Goal: Information Seeking & Learning: Find specific fact

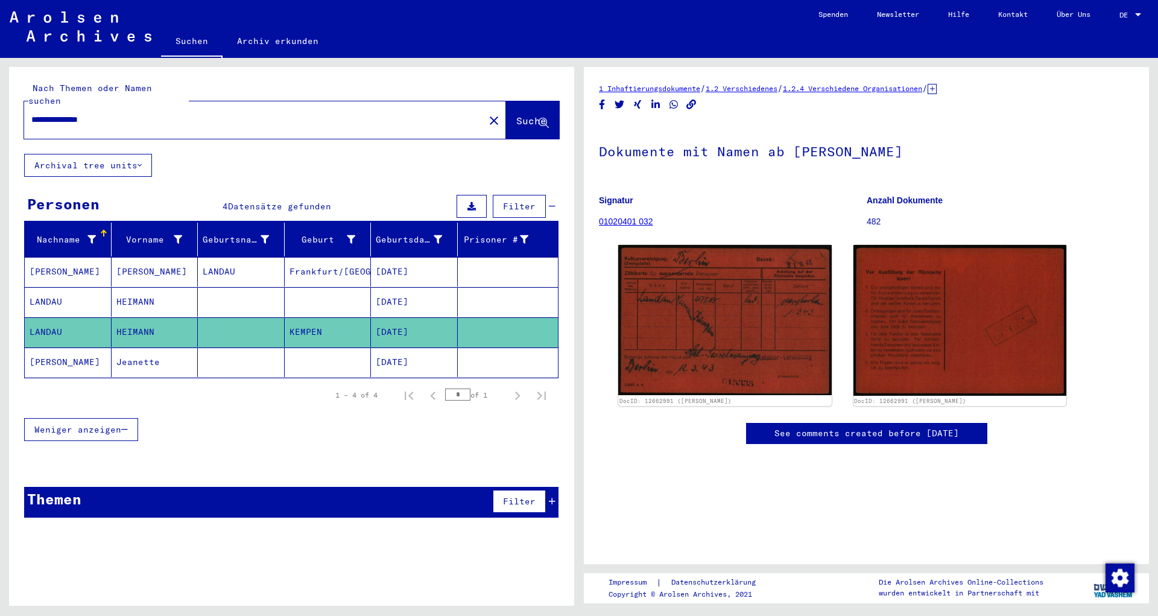
type input "**********"
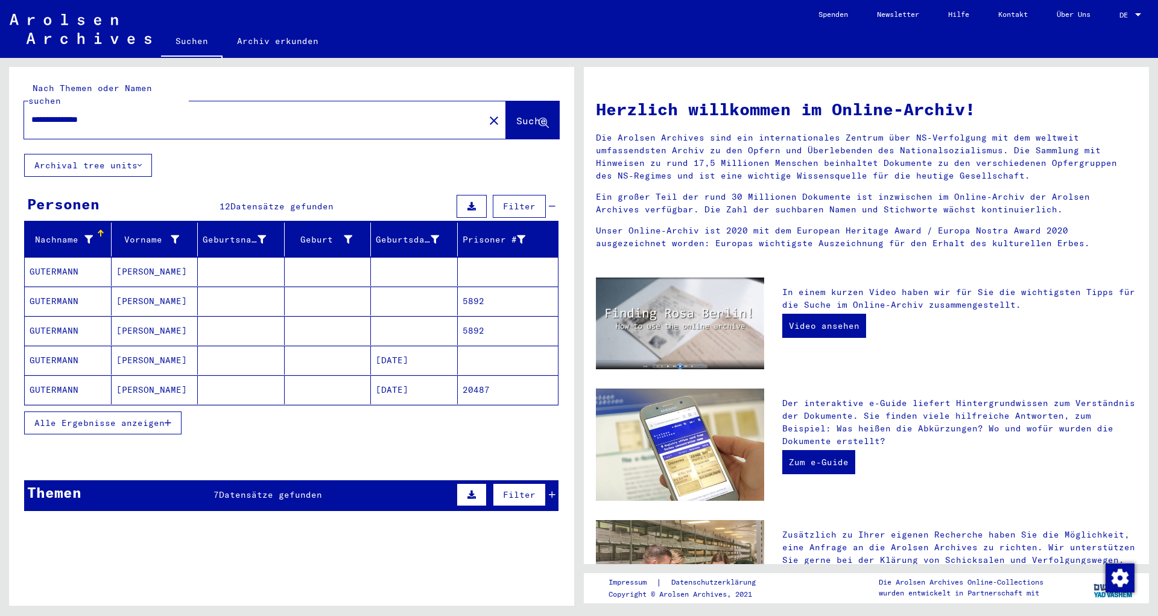
click at [161, 418] on span "Alle Ergebnisse anzeigen" at bounding box center [99, 423] width 130 height 11
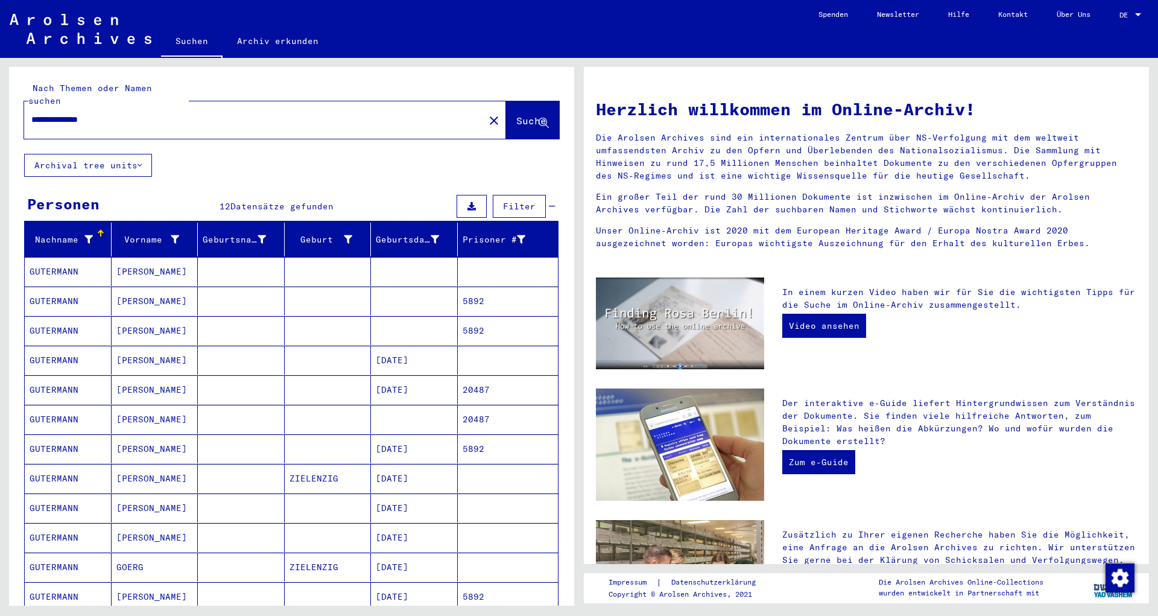
scroll to position [130, 0]
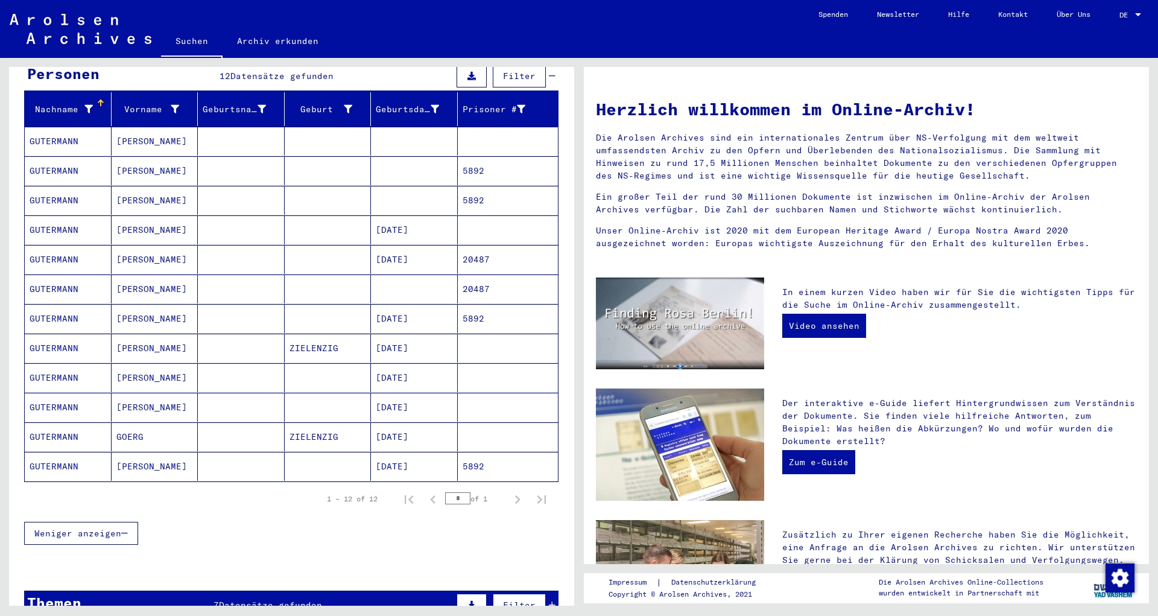
click at [406, 393] on mat-cell "[DATE]" at bounding box center [414, 407] width 87 height 29
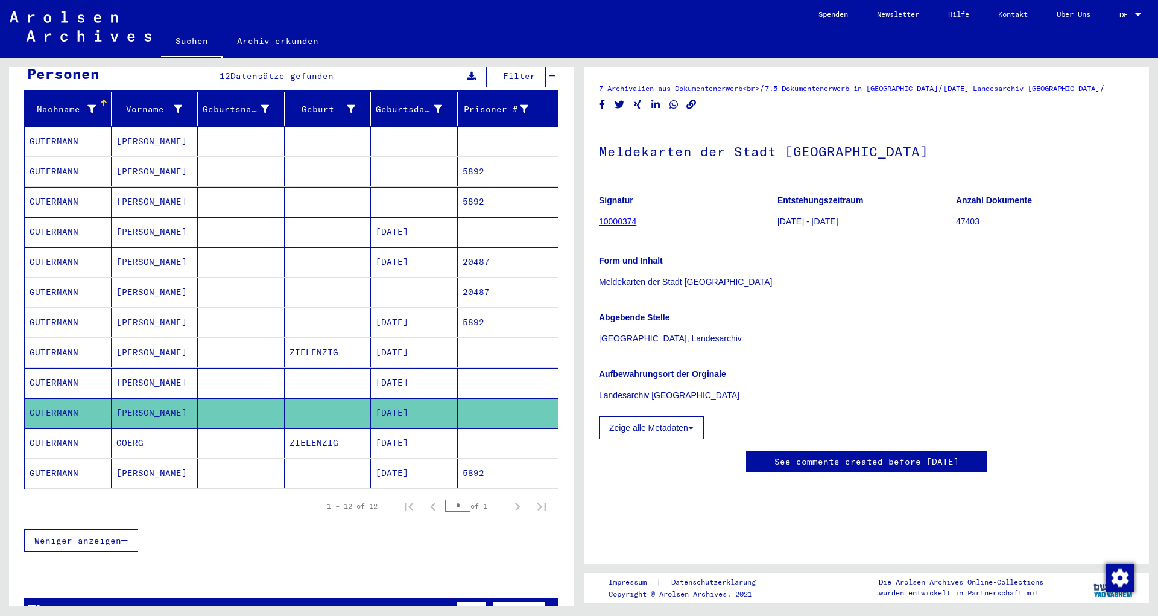
click at [404, 308] on mat-cell "[DATE]" at bounding box center [414, 323] width 87 height 30
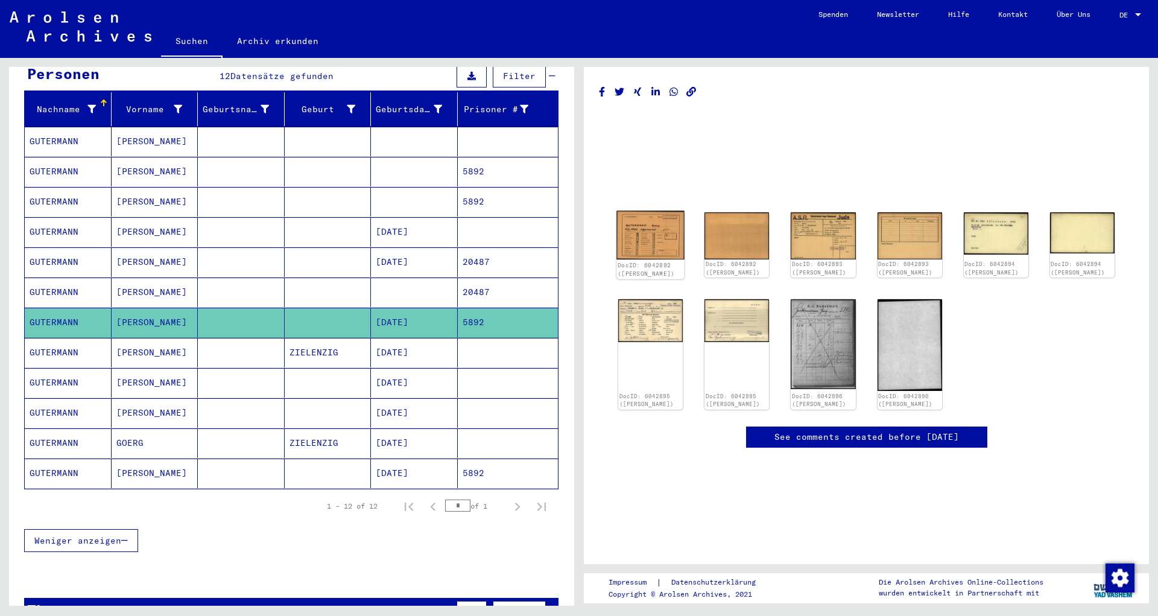
click at [650, 229] on img at bounding box center [651, 235] width 68 height 49
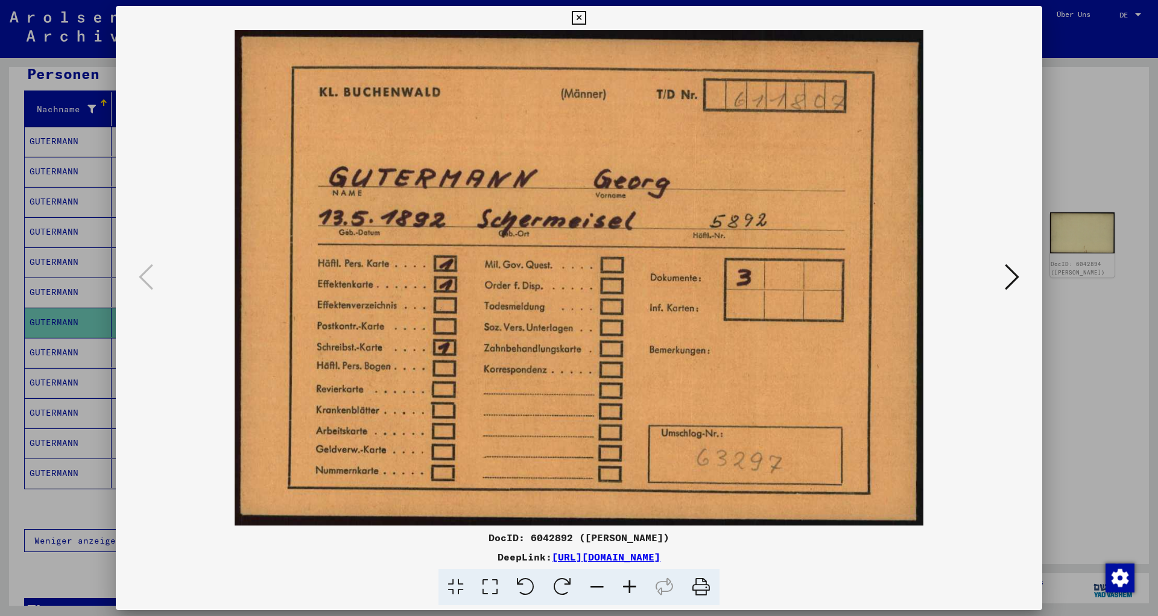
click at [1073, 209] on div at bounding box center [579, 308] width 1158 height 616
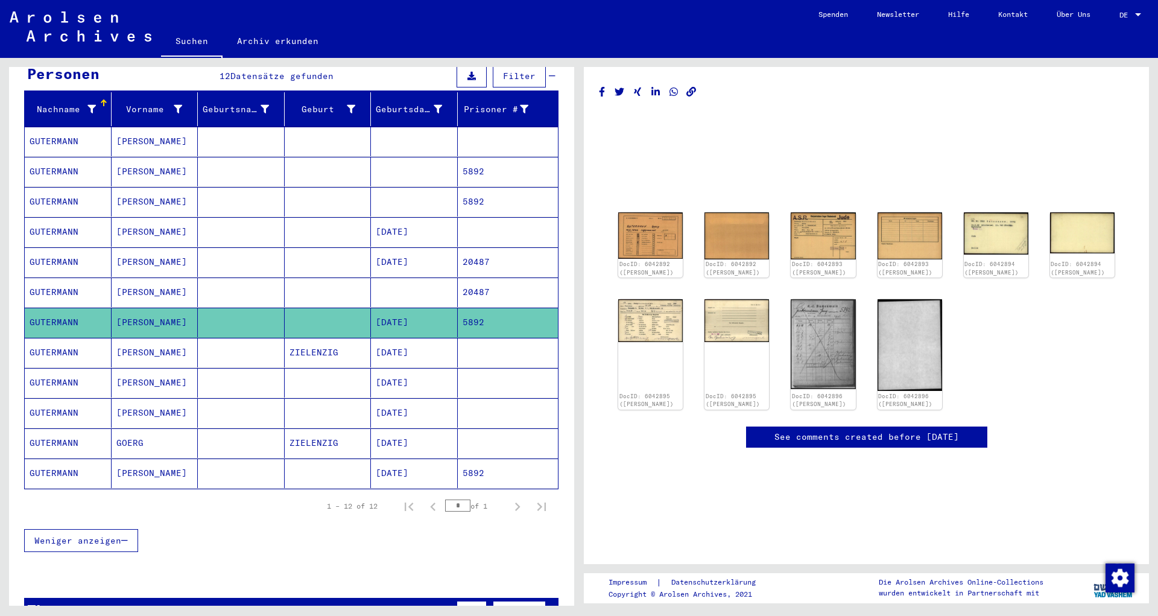
click at [412, 249] on mat-cell "[DATE]" at bounding box center [414, 262] width 87 height 30
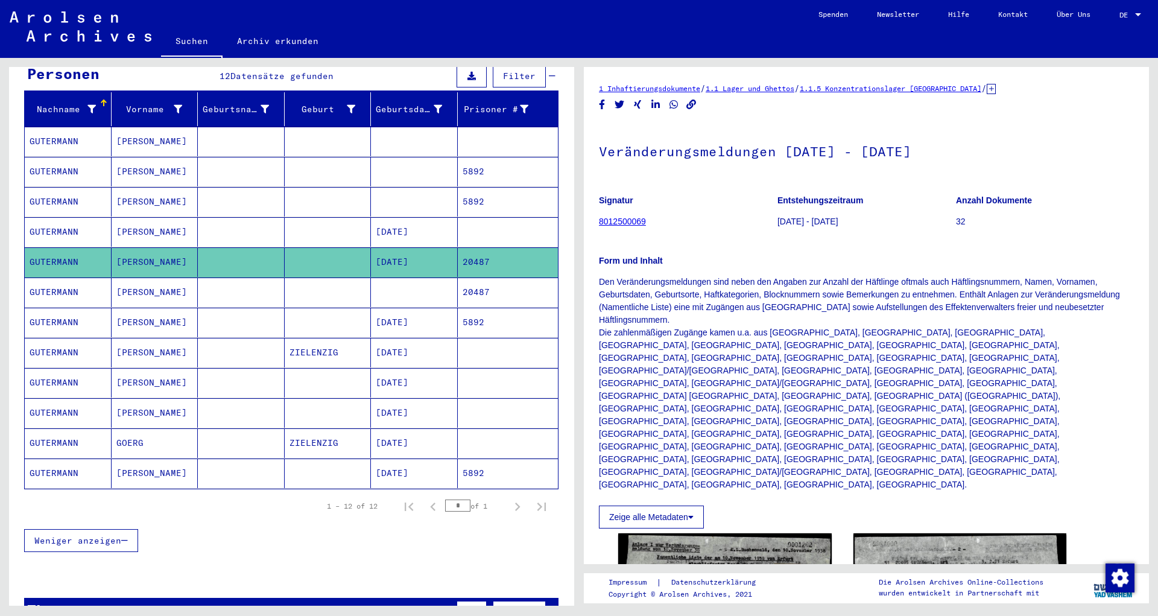
click at [416, 315] on mat-cell "[DATE]" at bounding box center [414, 323] width 87 height 30
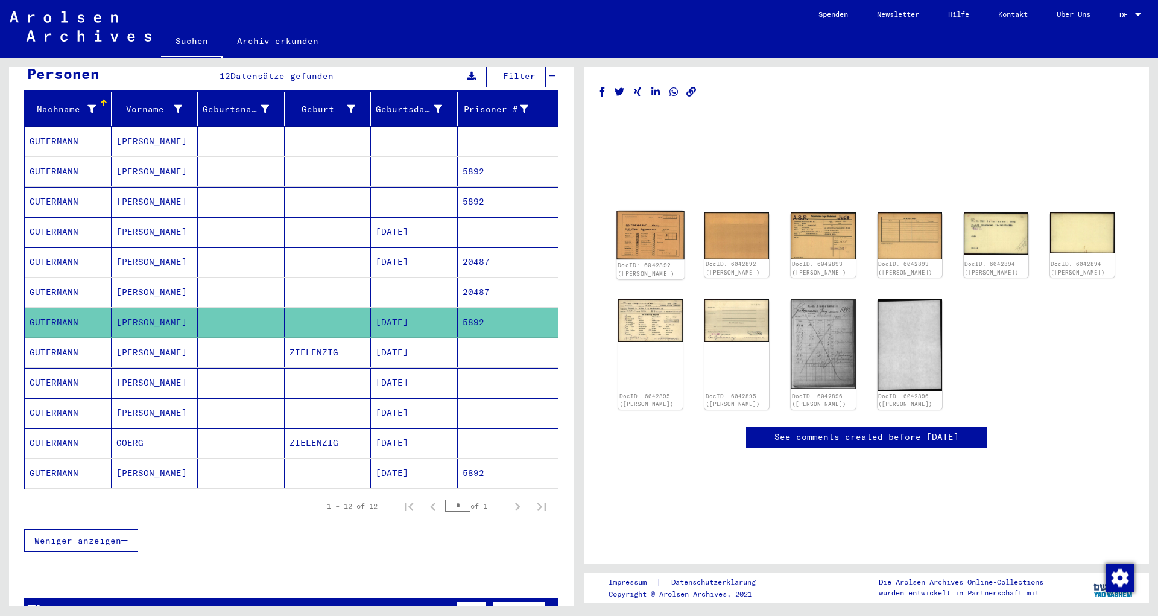
click at [652, 228] on img at bounding box center [651, 235] width 68 height 49
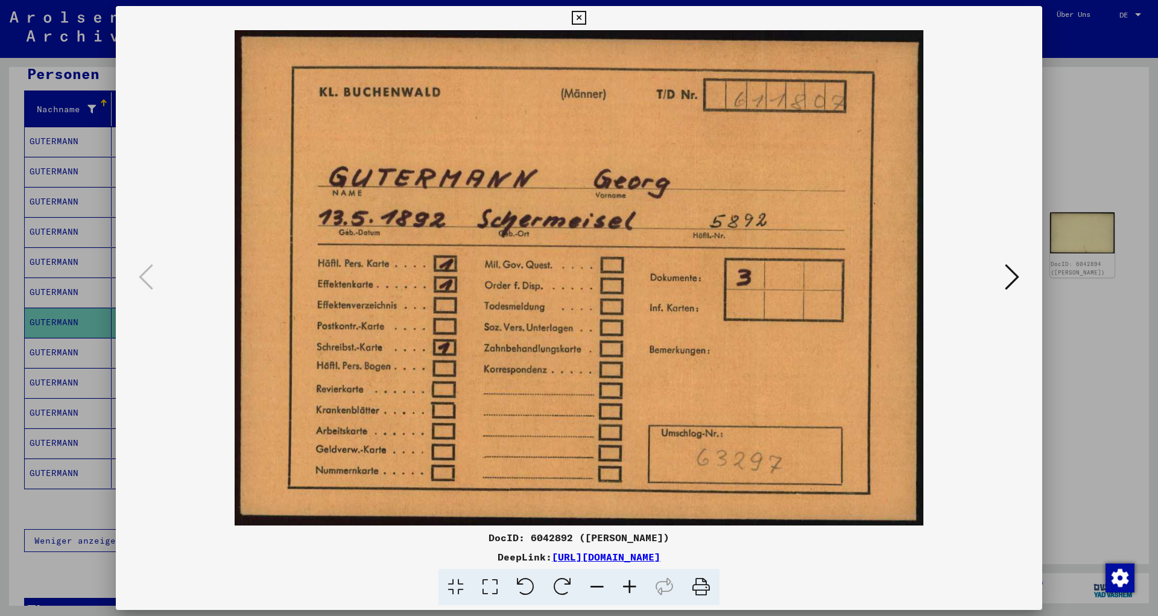
click at [1018, 279] on icon at bounding box center [1012, 276] width 14 height 29
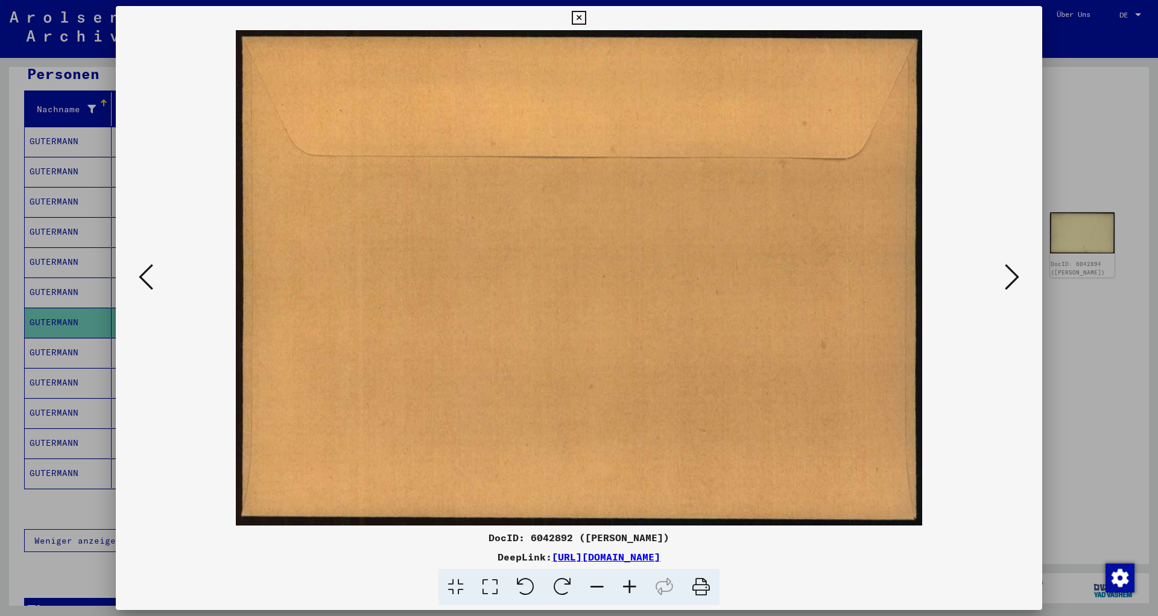
click at [1018, 279] on icon at bounding box center [1012, 276] width 14 height 29
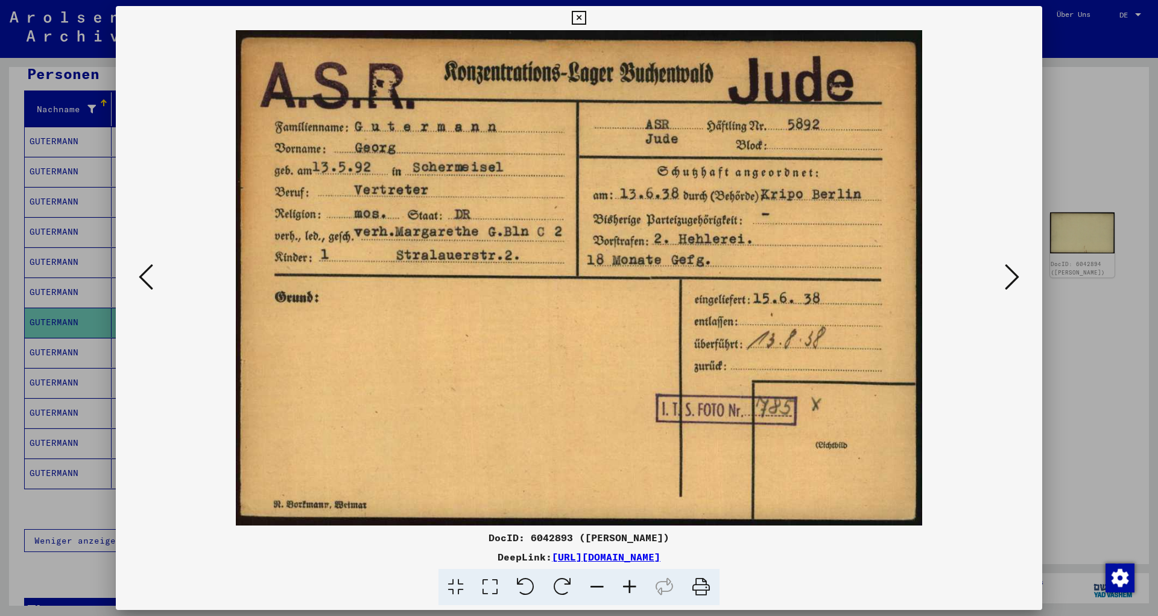
click at [1065, 207] on div at bounding box center [579, 308] width 1158 height 616
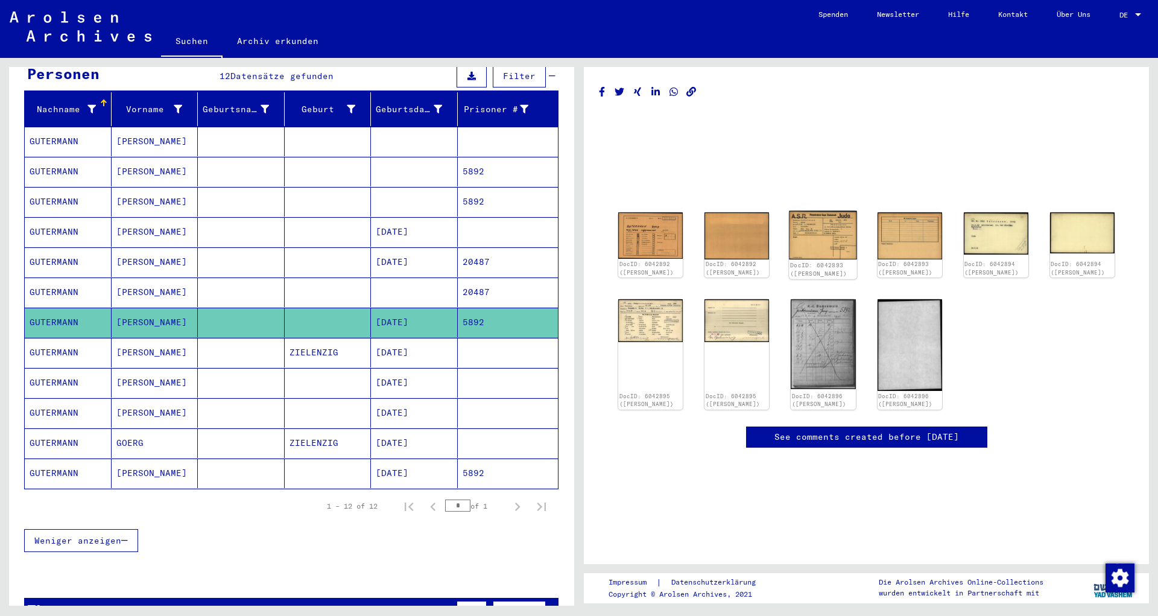
click at [813, 238] on img at bounding box center [824, 235] width 68 height 49
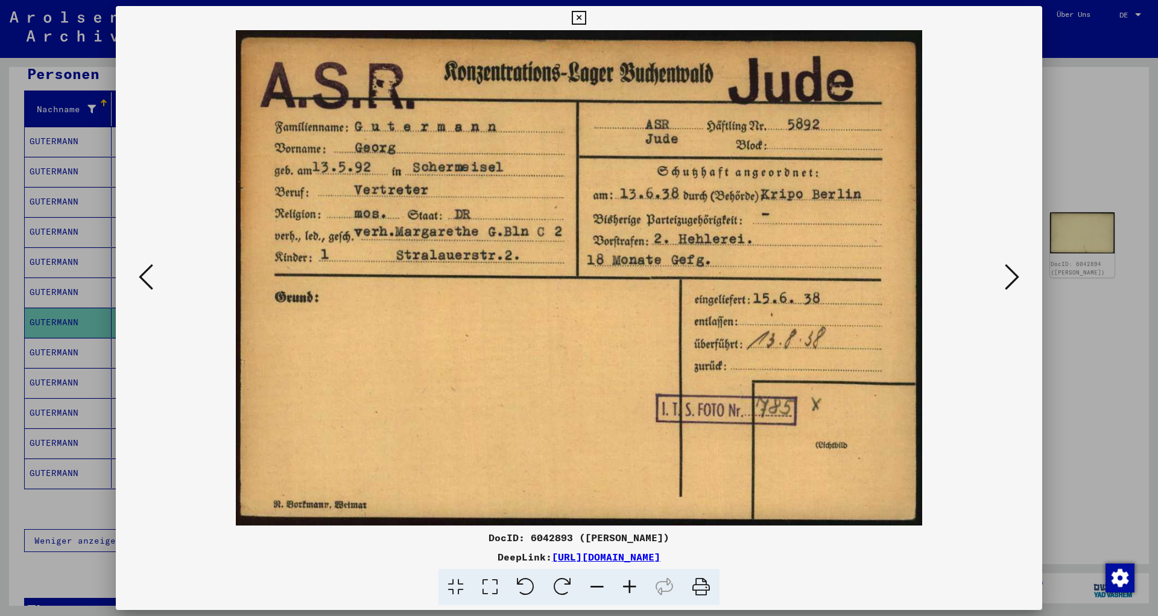
click at [1018, 281] on icon at bounding box center [1012, 276] width 14 height 29
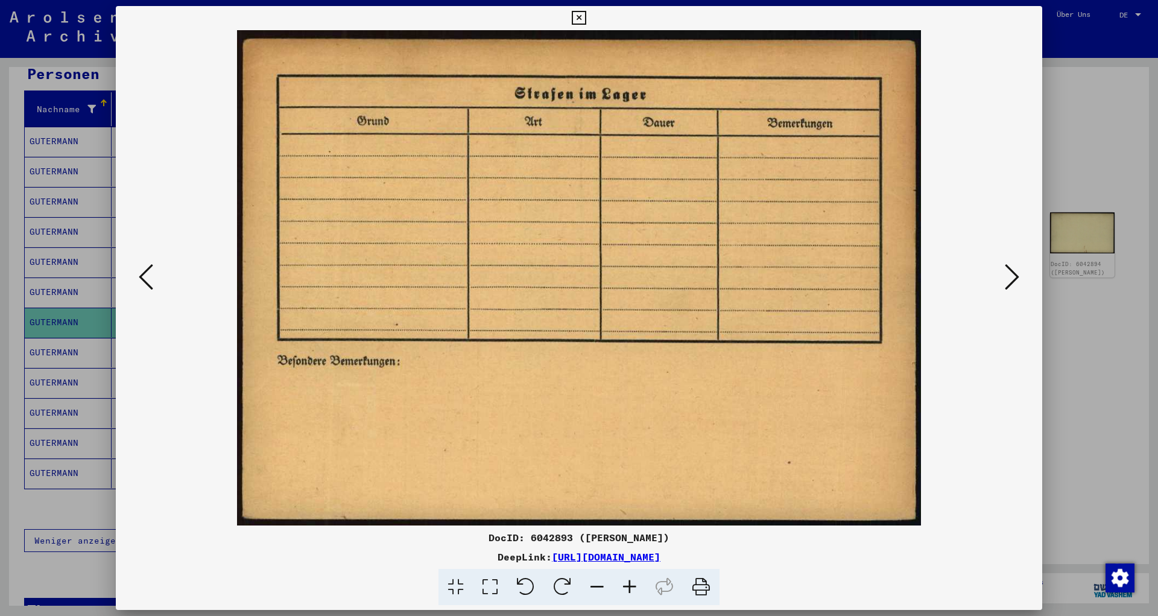
click at [1018, 281] on icon at bounding box center [1012, 276] width 14 height 29
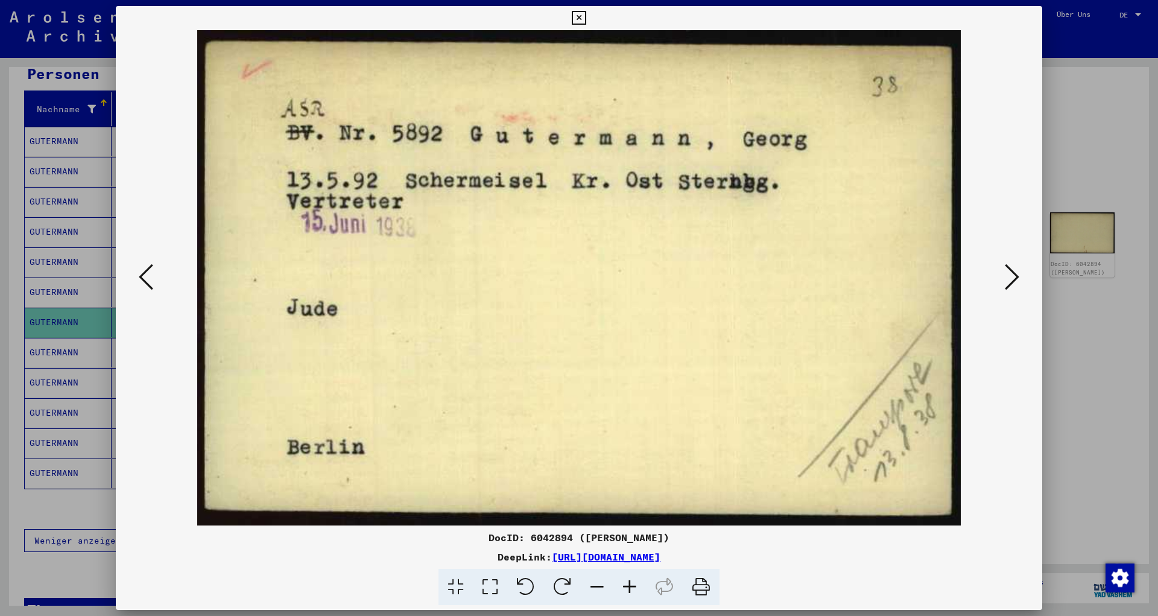
click at [1018, 281] on icon at bounding box center [1012, 276] width 14 height 29
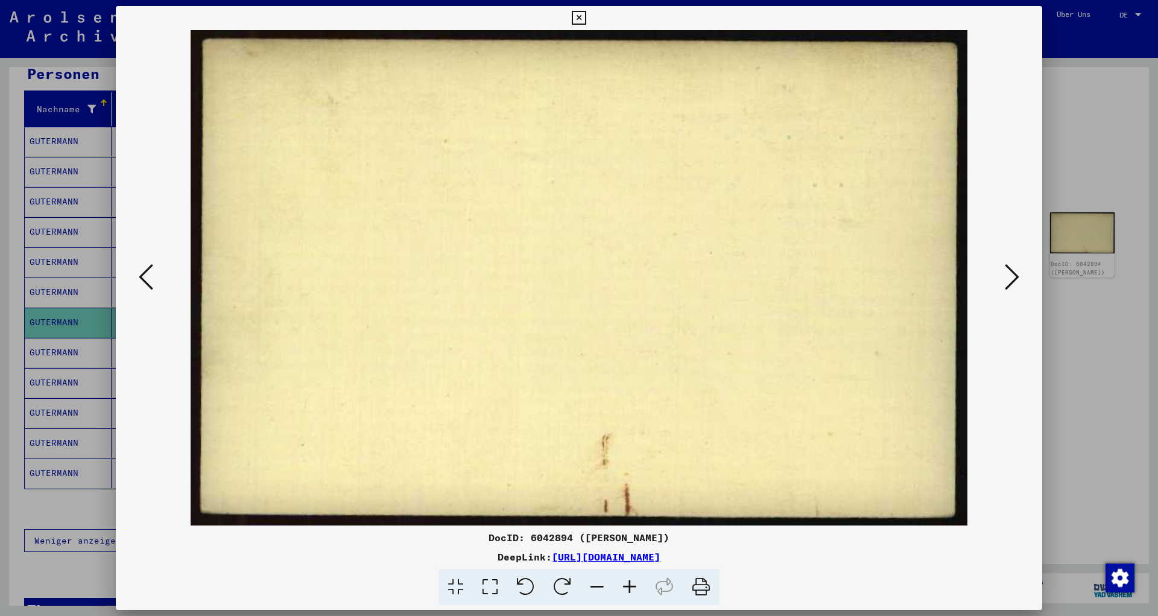
click at [1018, 281] on icon at bounding box center [1012, 276] width 14 height 29
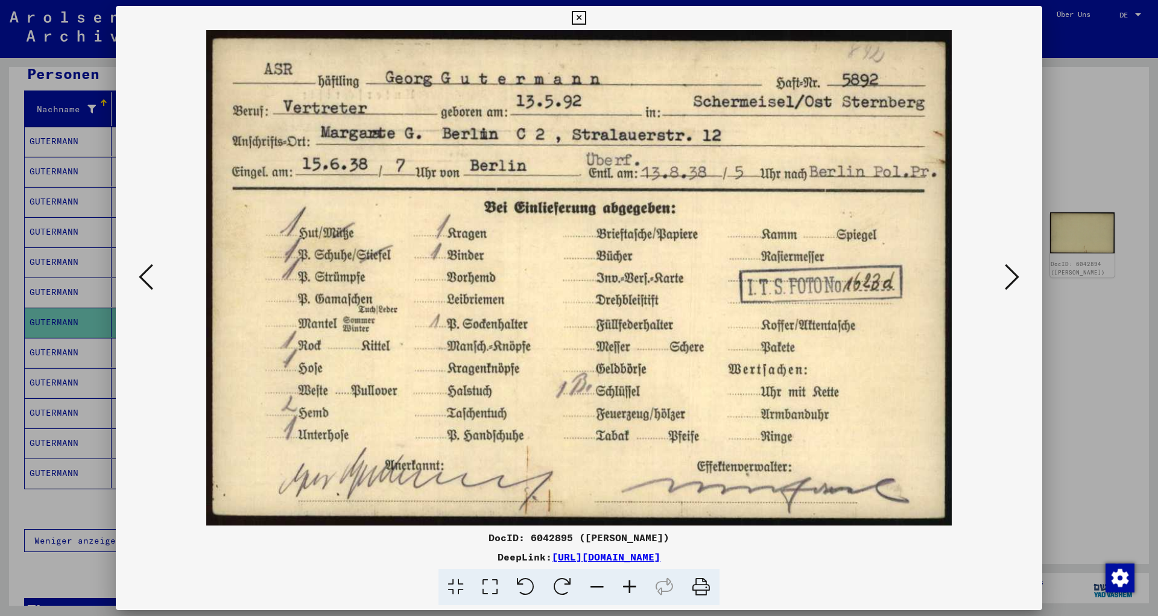
click at [1018, 281] on icon at bounding box center [1012, 276] width 14 height 29
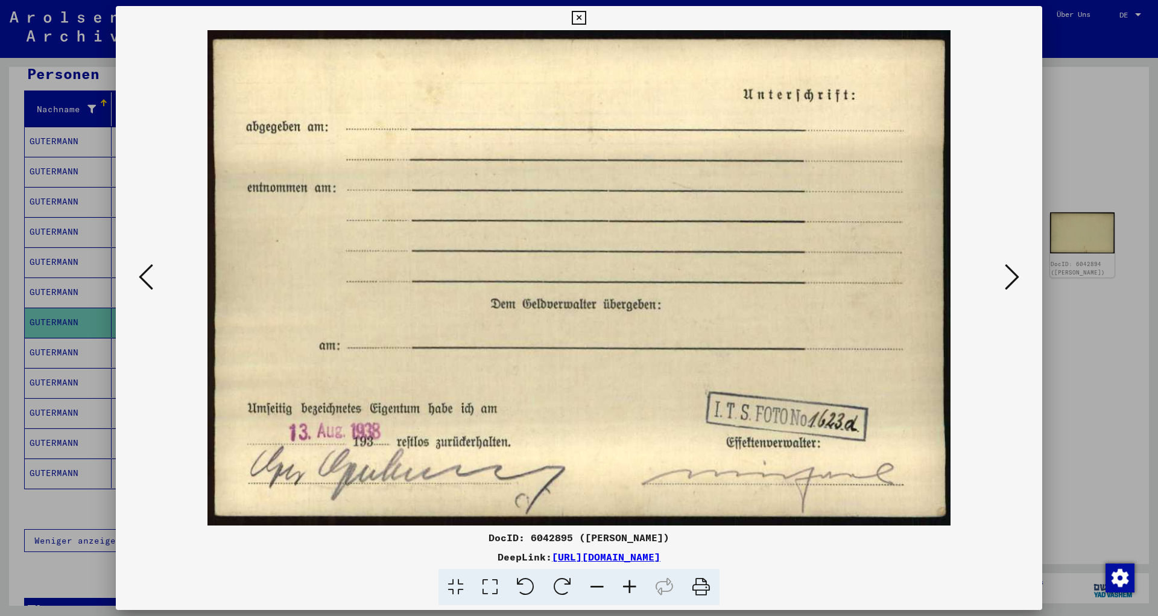
click at [1018, 281] on icon at bounding box center [1012, 276] width 14 height 29
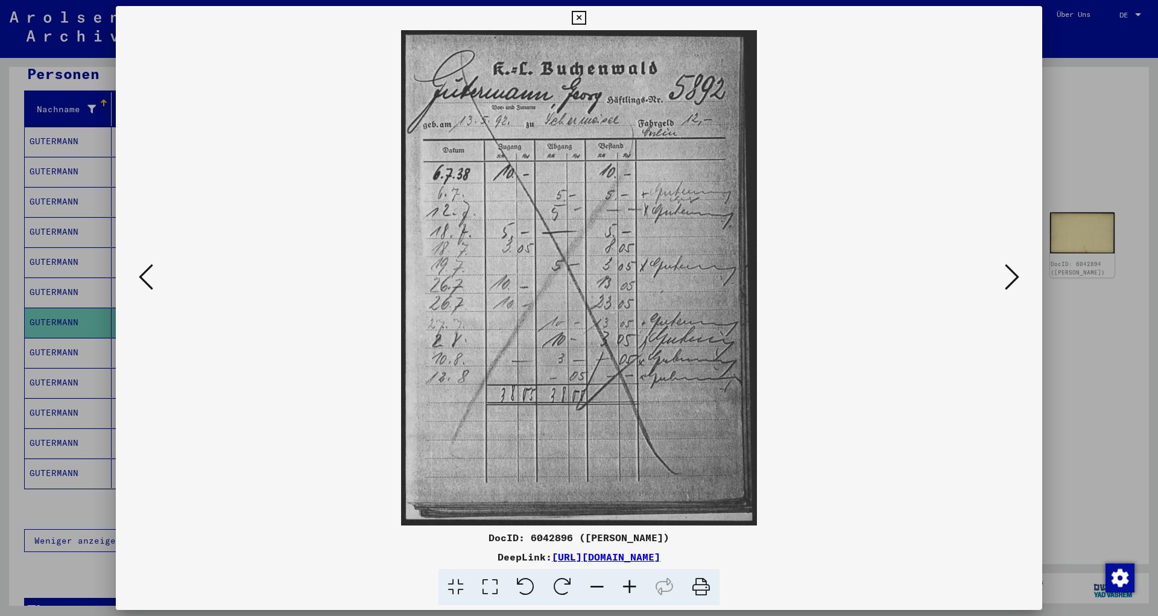
click at [1017, 281] on icon at bounding box center [1012, 276] width 14 height 29
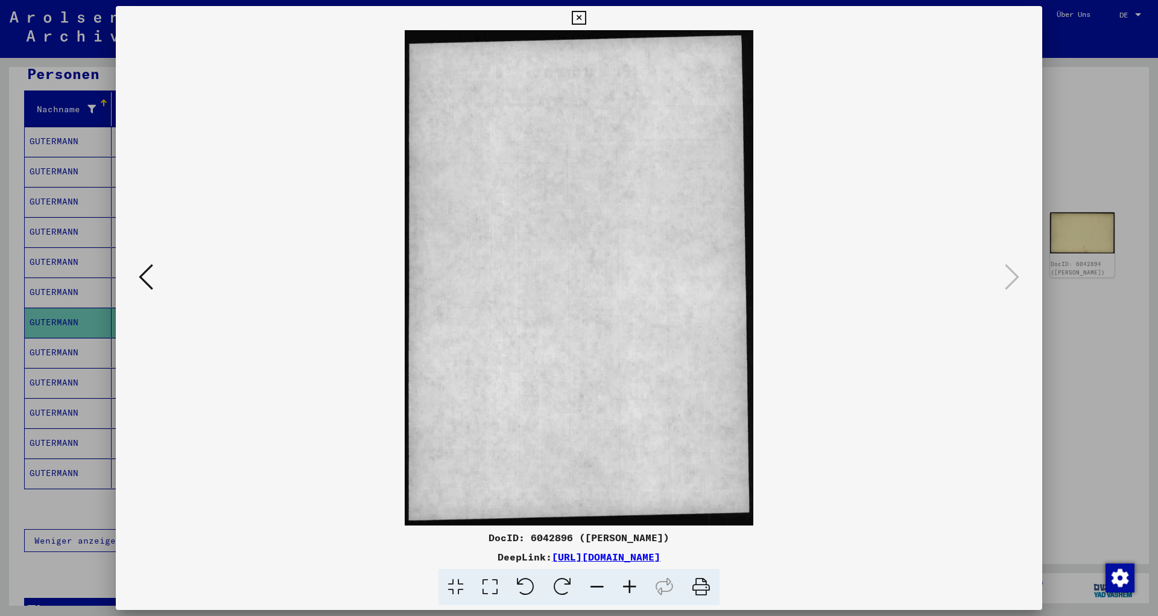
click at [1075, 162] on div at bounding box center [579, 308] width 1158 height 616
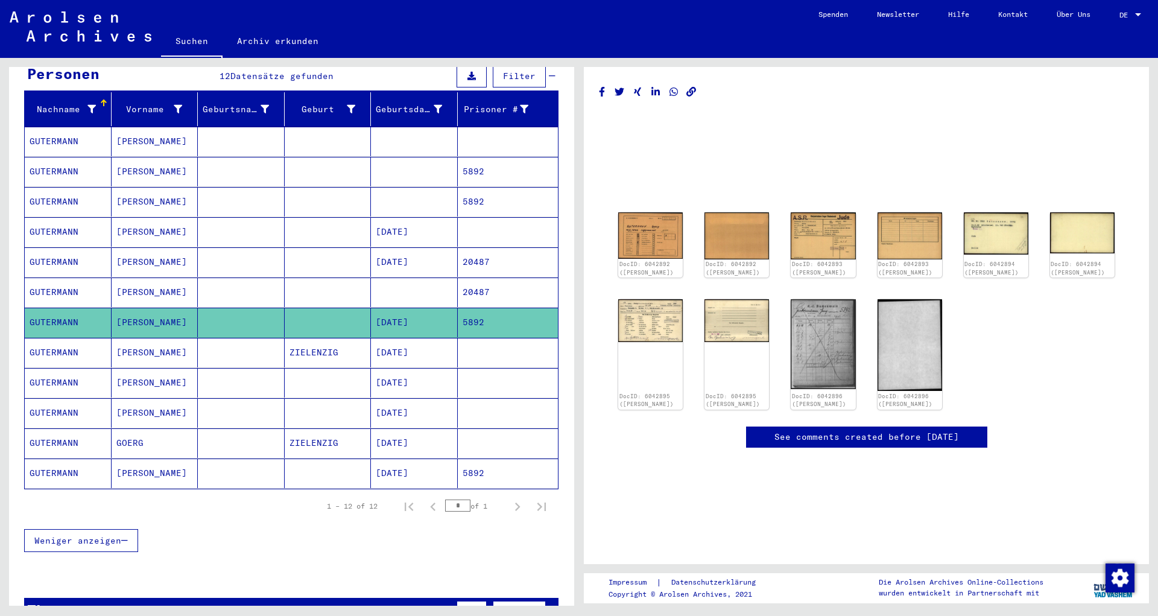
click at [408, 402] on mat-cell "[DATE]" at bounding box center [414, 413] width 87 height 30
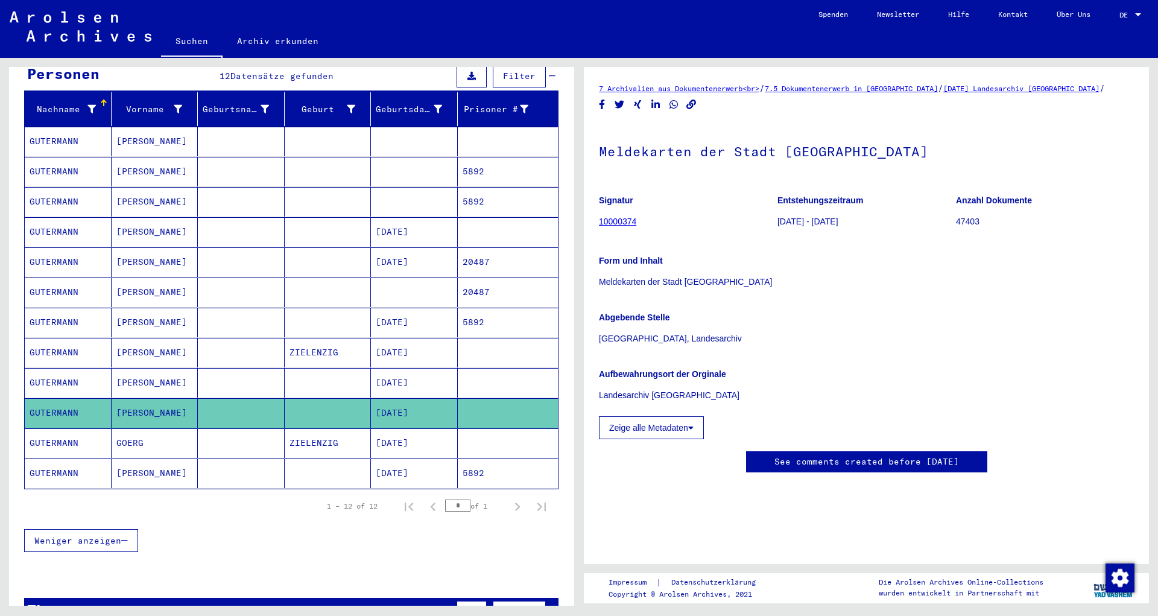
click at [393, 459] on mat-cell "[DATE]" at bounding box center [414, 474] width 87 height 30
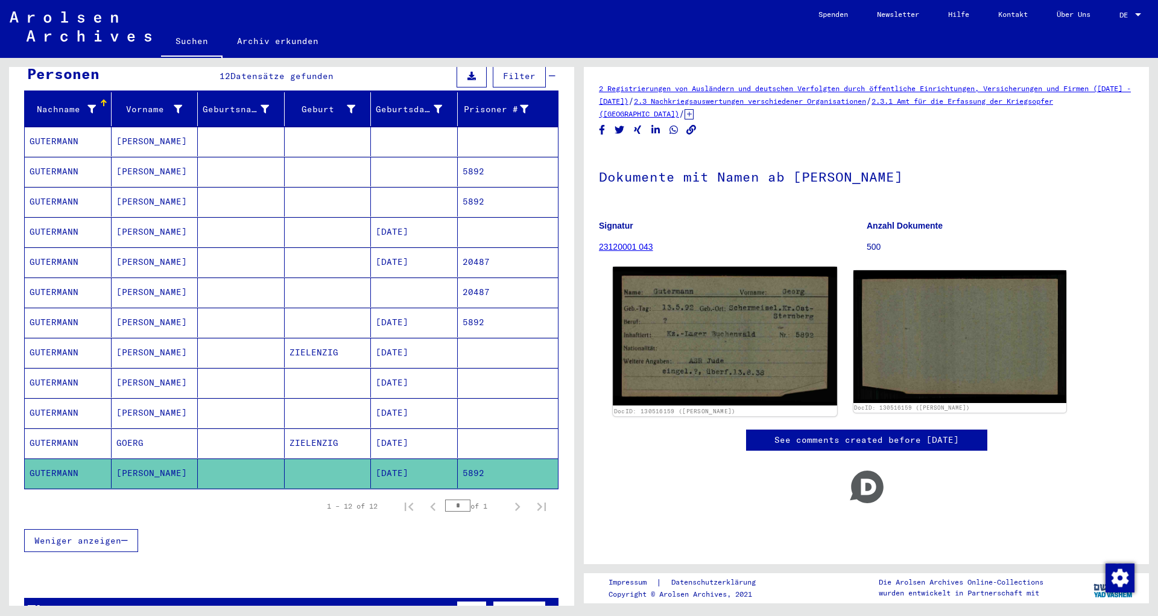
click at [653, 335] on img at bounding box center [725, 336] width 224 height 138
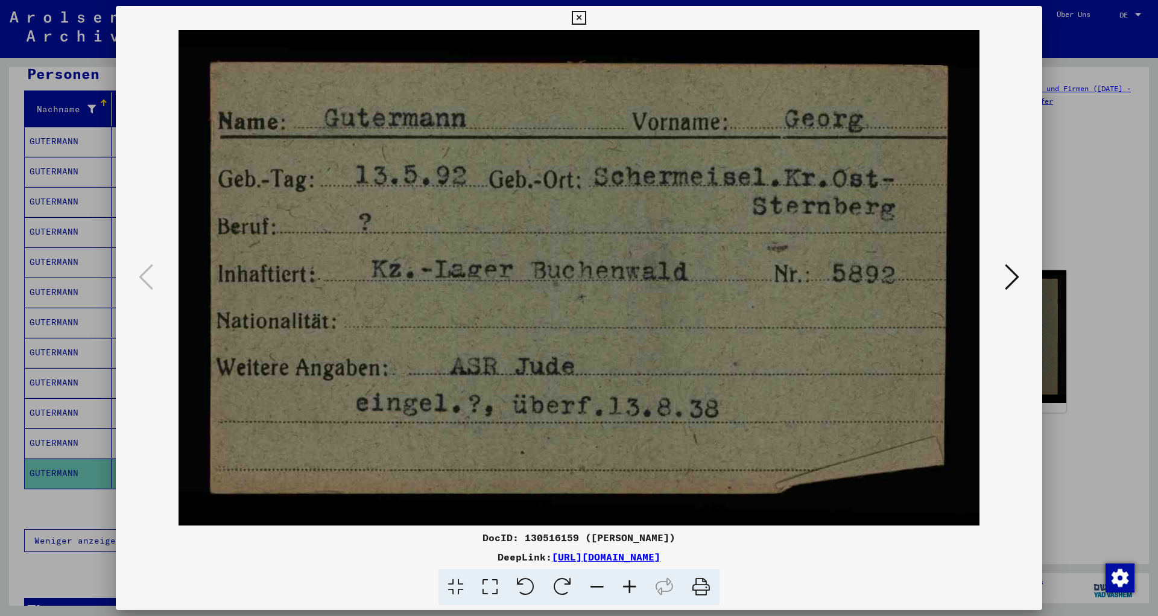
click at [1055, 209] on div at bounding box center [579, 308] width 1158 height 616
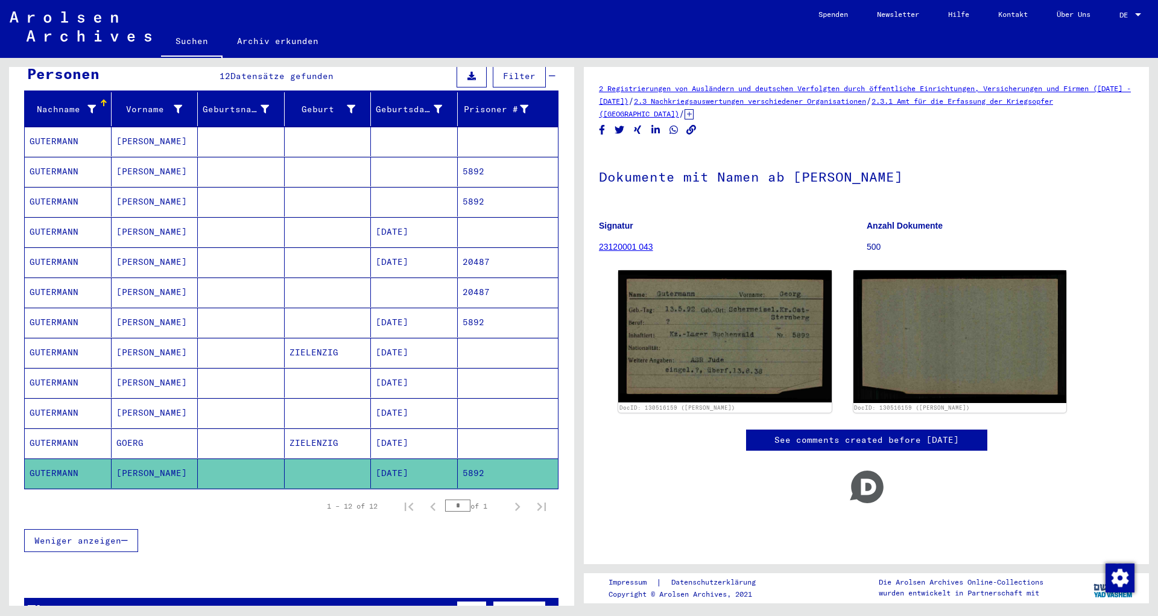
click at [415, 247] on mat-cell "[DATE]" at bounding box center [414, 262] width 87 height 30
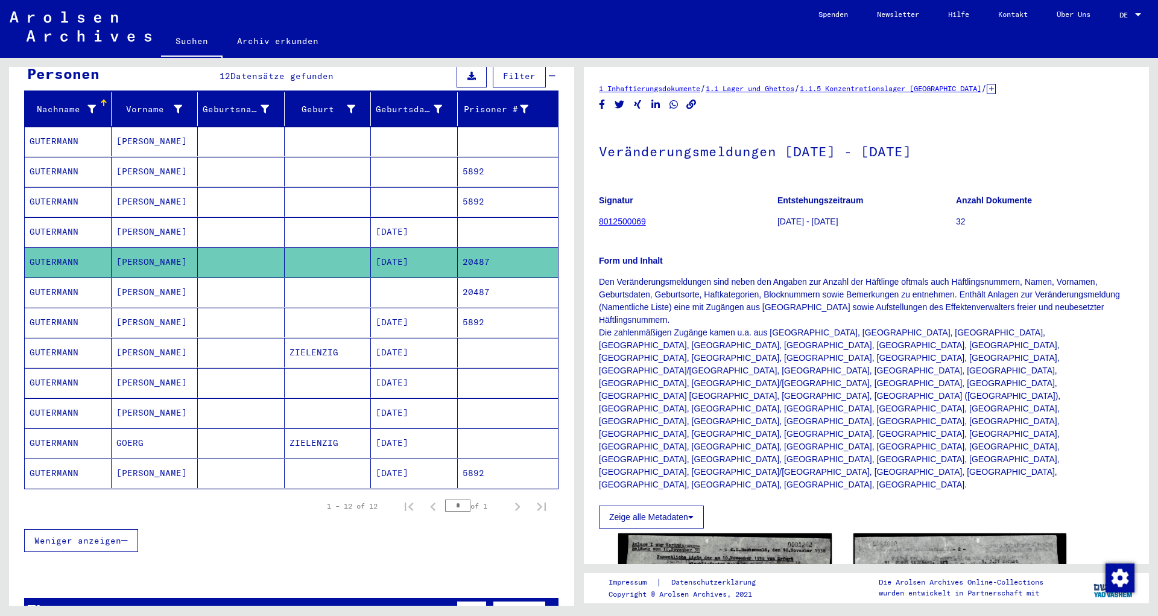
click at [410, 280] on mat-cell at bounding box center [414, 293] width 87 height 30
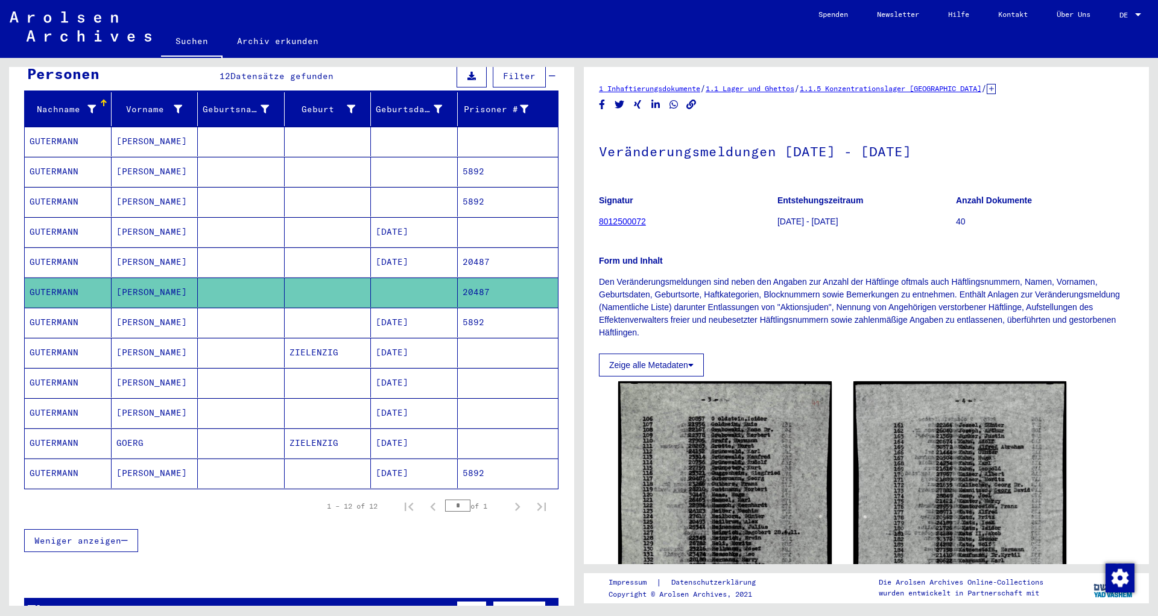
click at [402, 459] on mat-cell "[DATE]" at bounding box center [414, 474] width 87 height 30
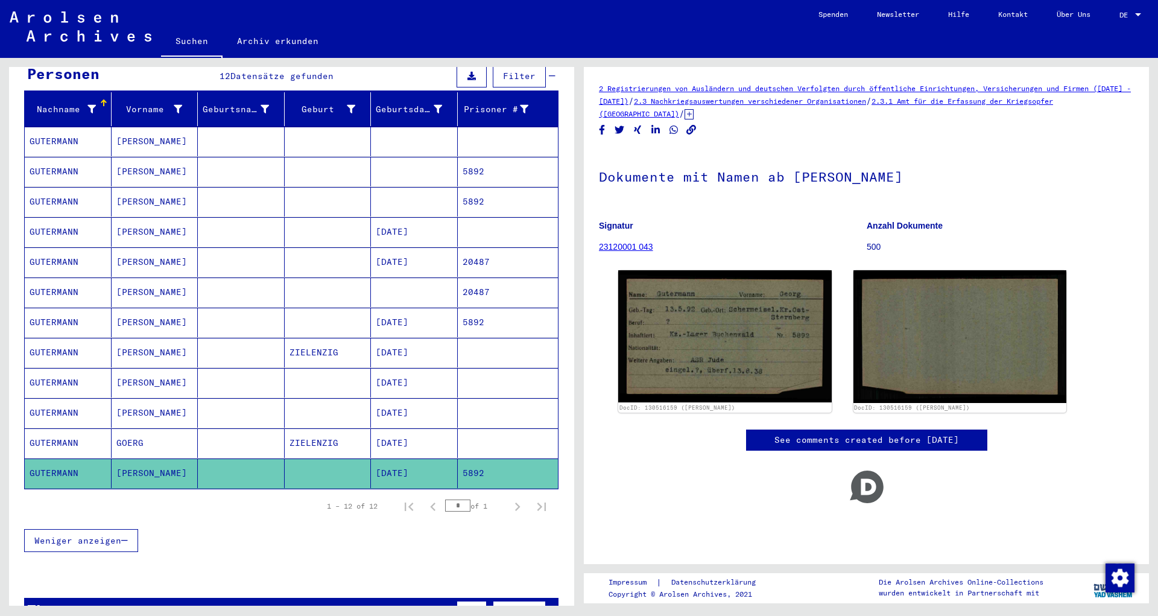
click at [408, 226] on mat-cell "[DATE]" at bounding box center [414, 232] width 87 height 30
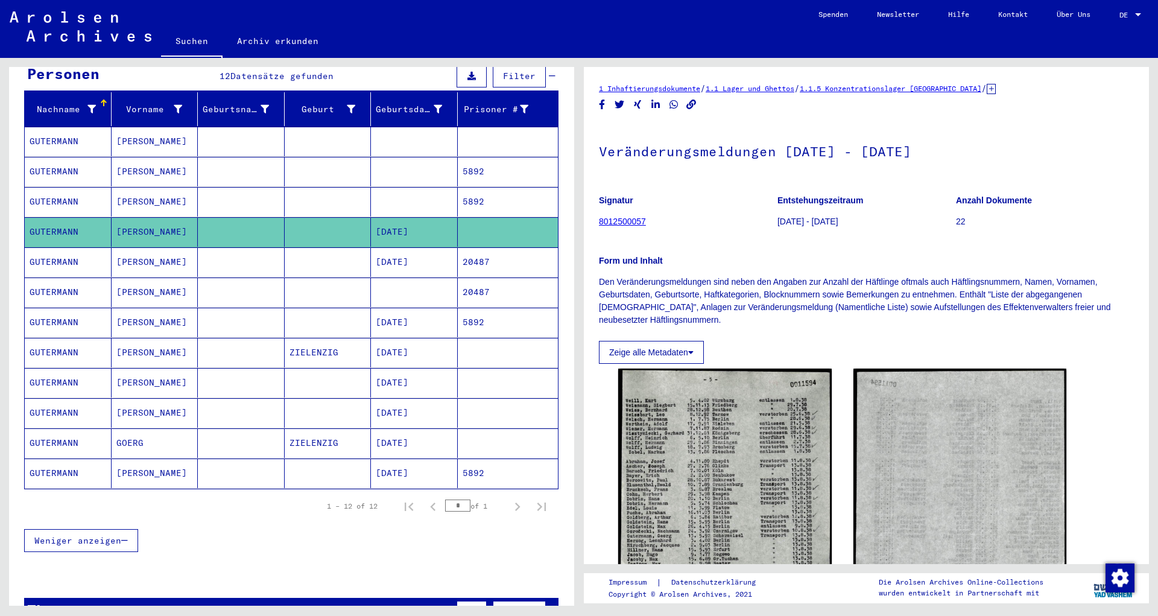
click at [458, 187] on mat-cell "5892" at bounding box center [508, 202] width 101 height 30
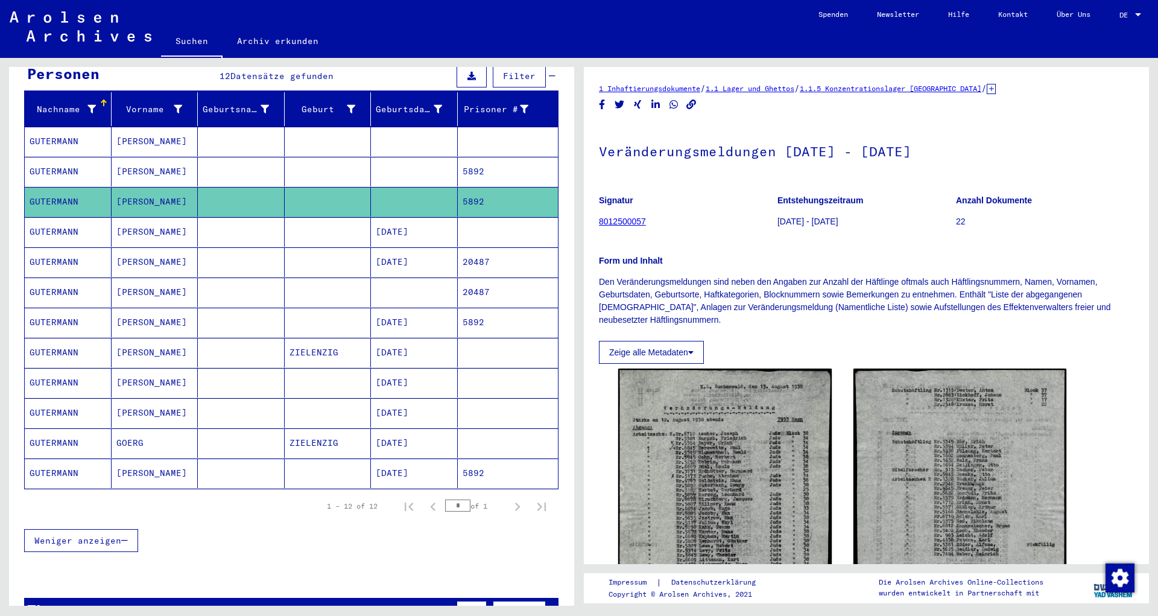
click at [477, 157] on mat-cell "5892" at bounding box center [508, 172] width 101 height 30
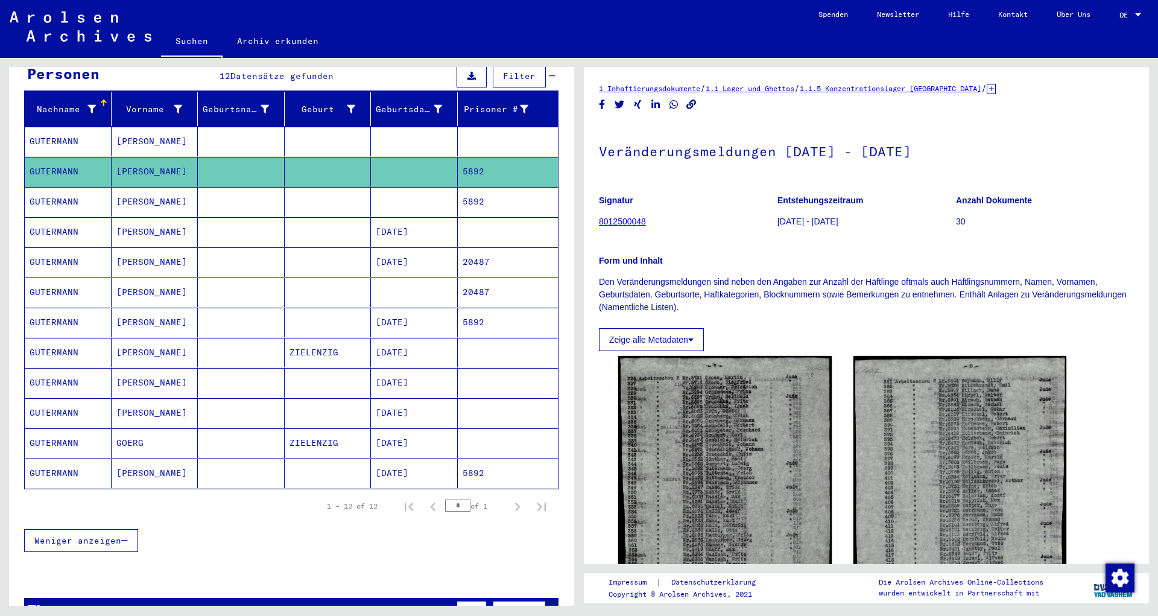
click at [474, 187] on mat-cell "5892" at bounding box center [508, 202] width 101 height 30
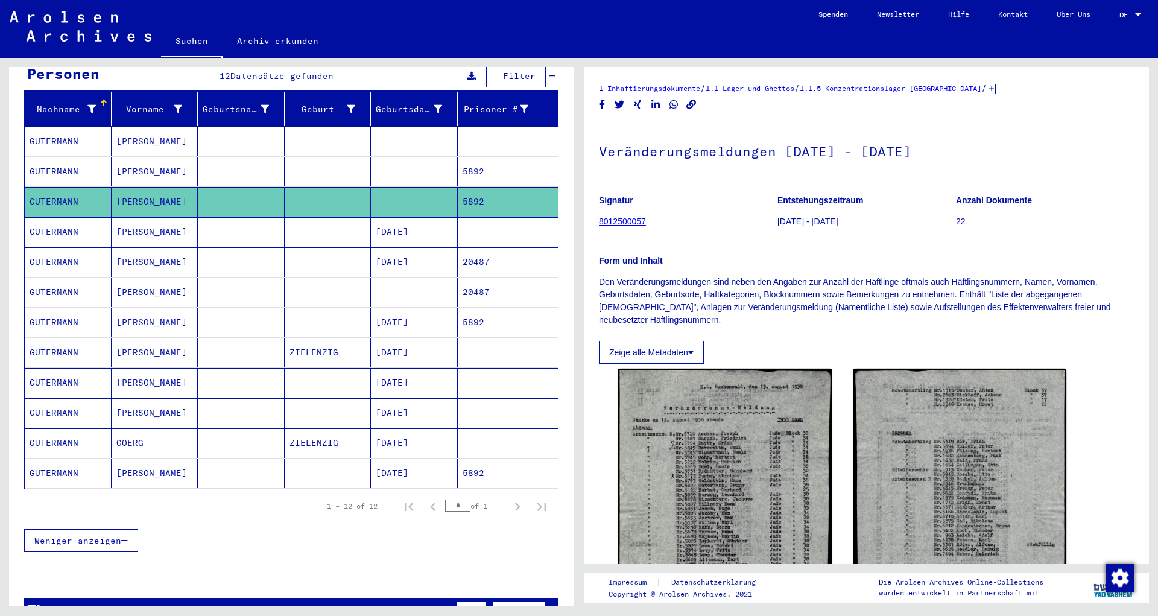
click at [458, 136] on mat-cell at bounding box center [508, 142] width 101 height 30
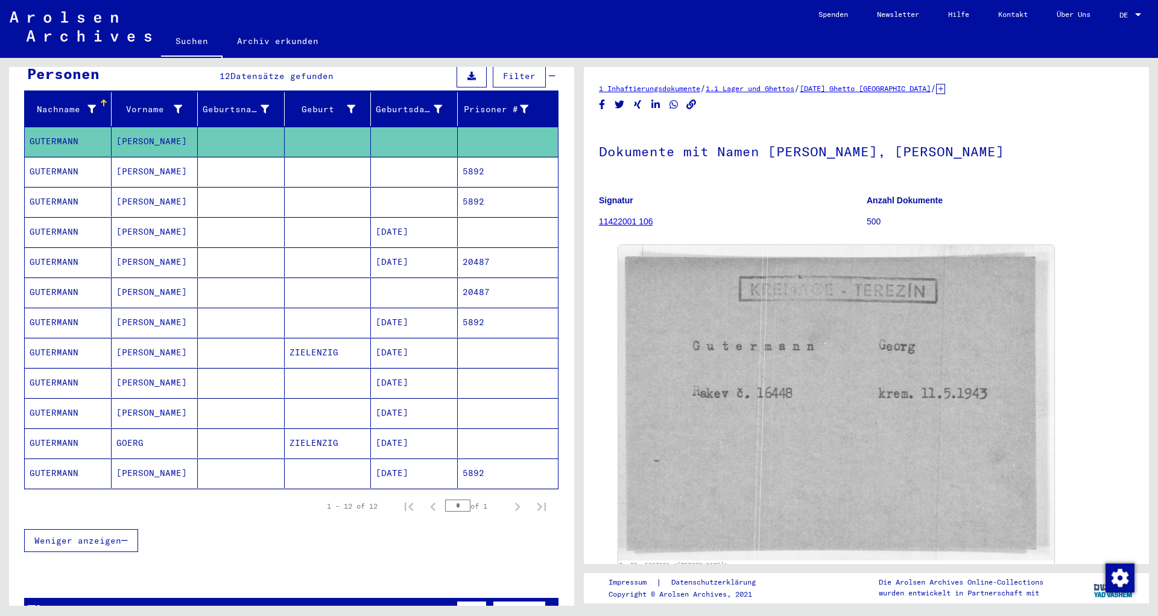
click at [463, 290] on mat-cell "20487" at bounding box center [508, 293] width 101 height 30
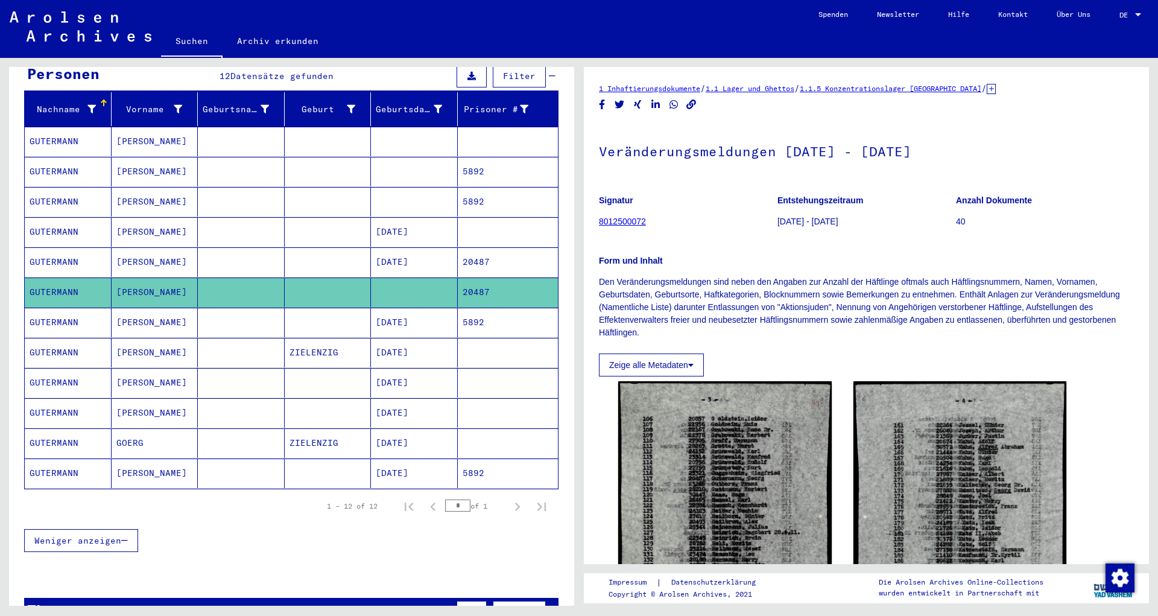
click at [458, 405] on mat-cell at bounding box center [508, 413] width 101 height 30
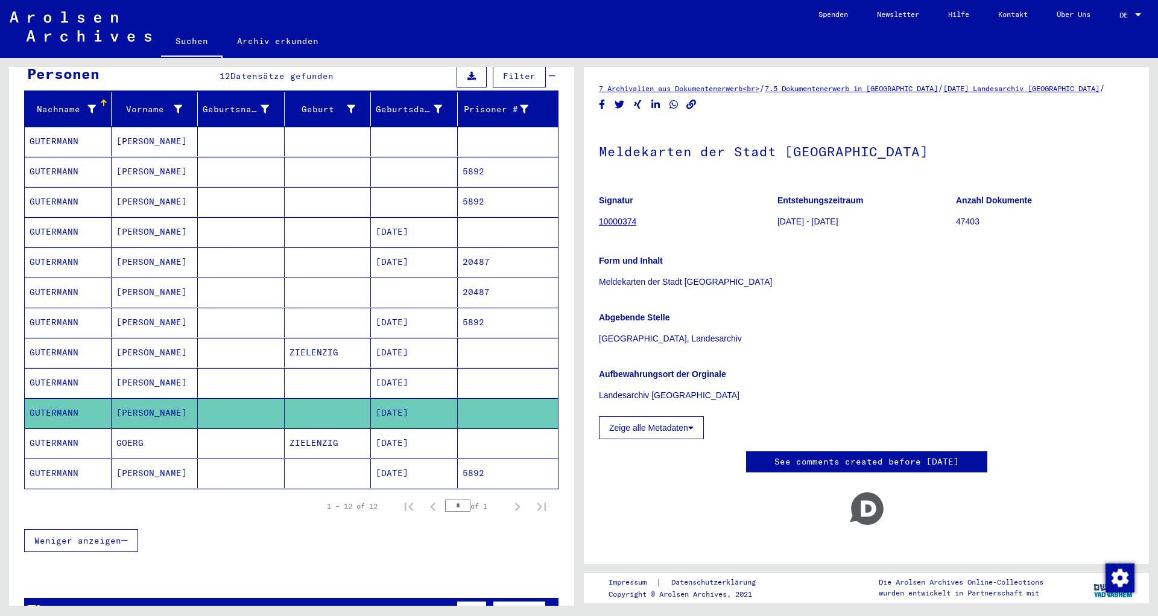
click at [448, 470] on mat-cell "[DATE]" at bounding box center [414, 474] width 87 height 30
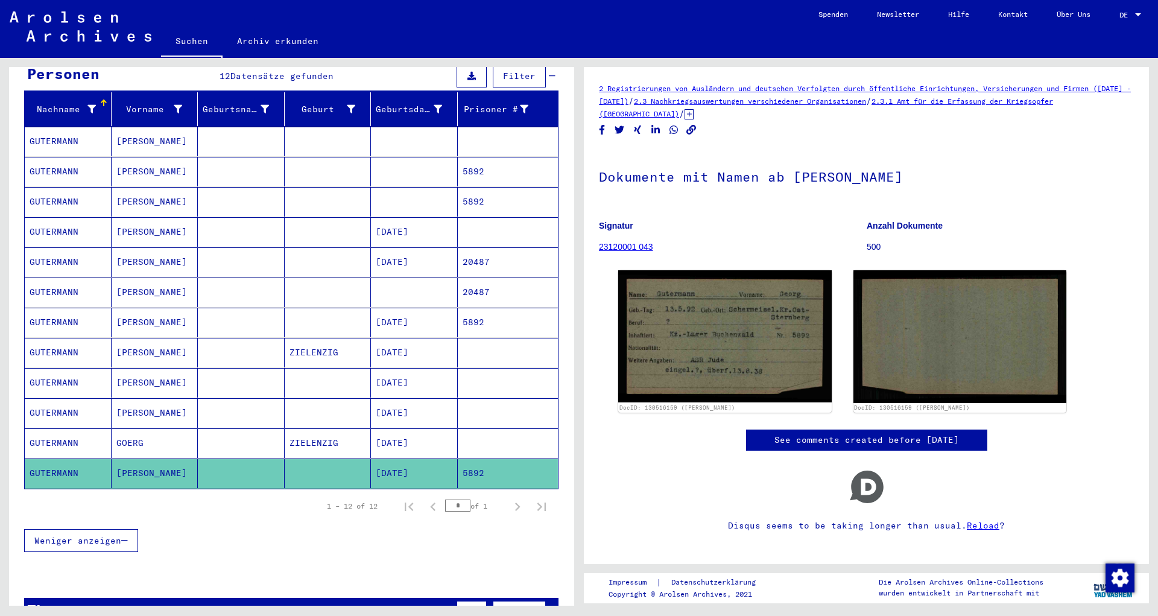
click at [482, 138] on mat-cell at bounding box center [508, 142] width 101 height 30
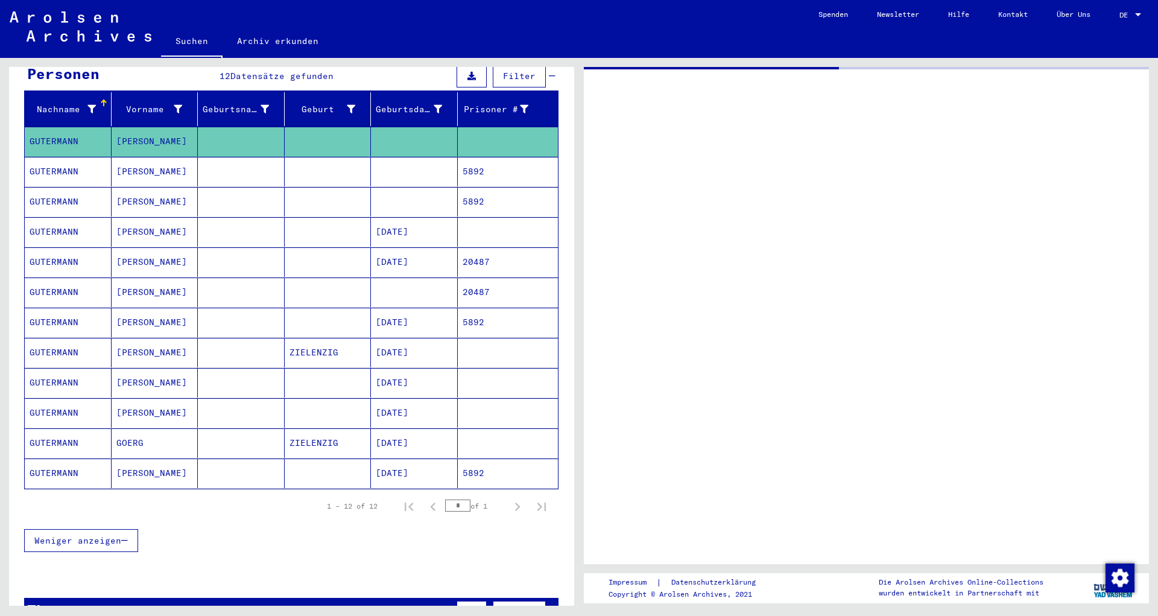
click at [478, 157] on mat-cell "5892" at bounding box center [508, 172] width 101 height 30
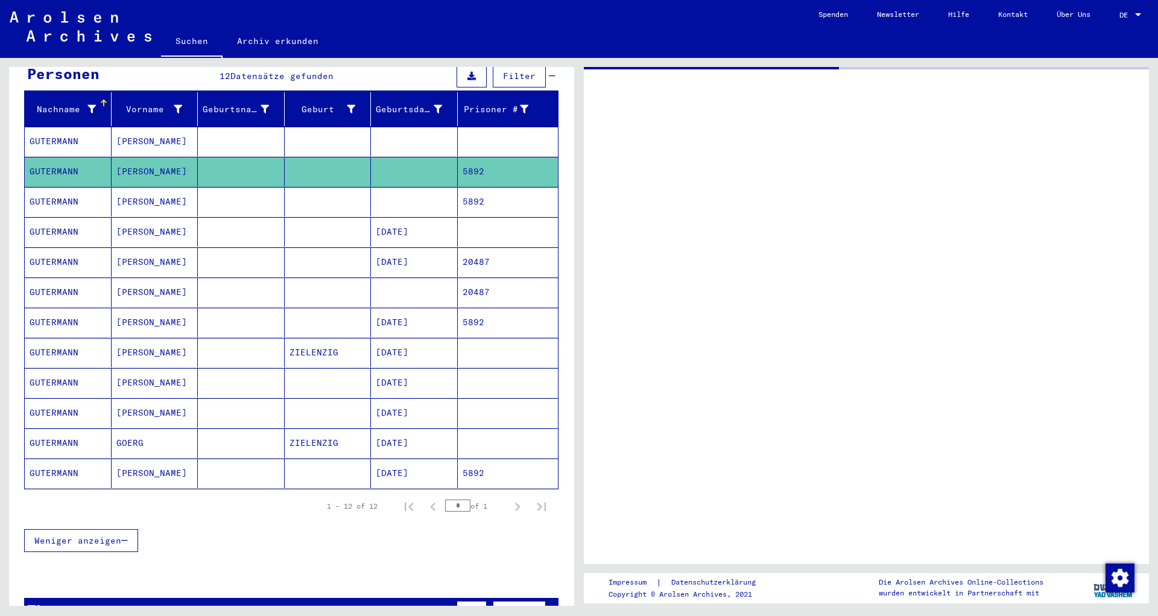
click at [500, 127] on mat-cell at bounding box center [508, 142] width 101 height 30
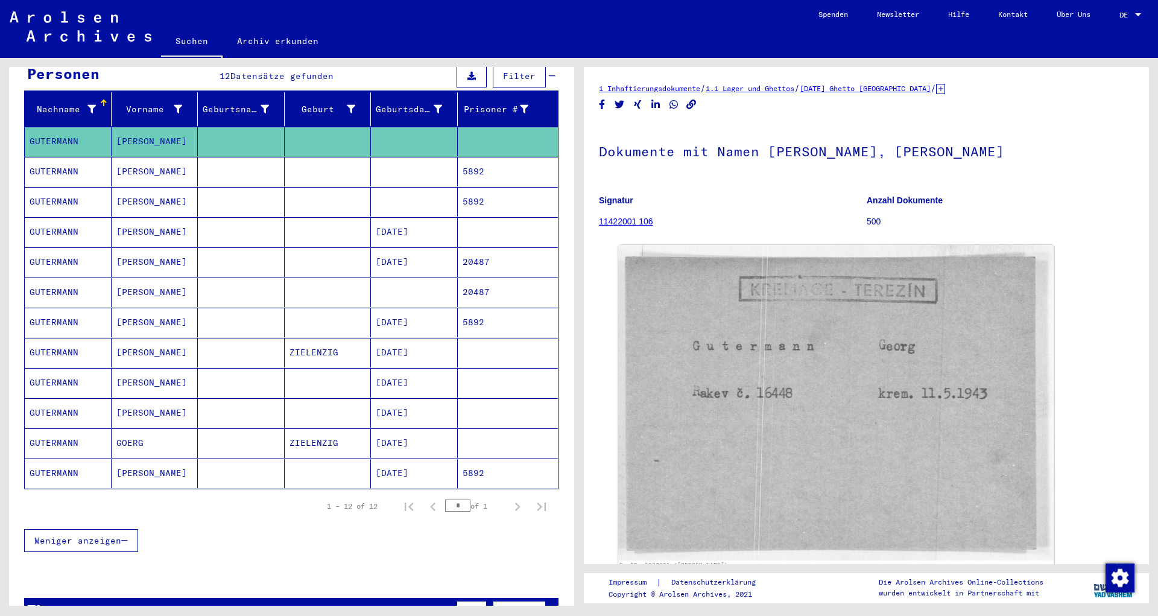
click at [497, 157] on mat-cell "5892" at bounding box center [508, 172] width 101 height 30
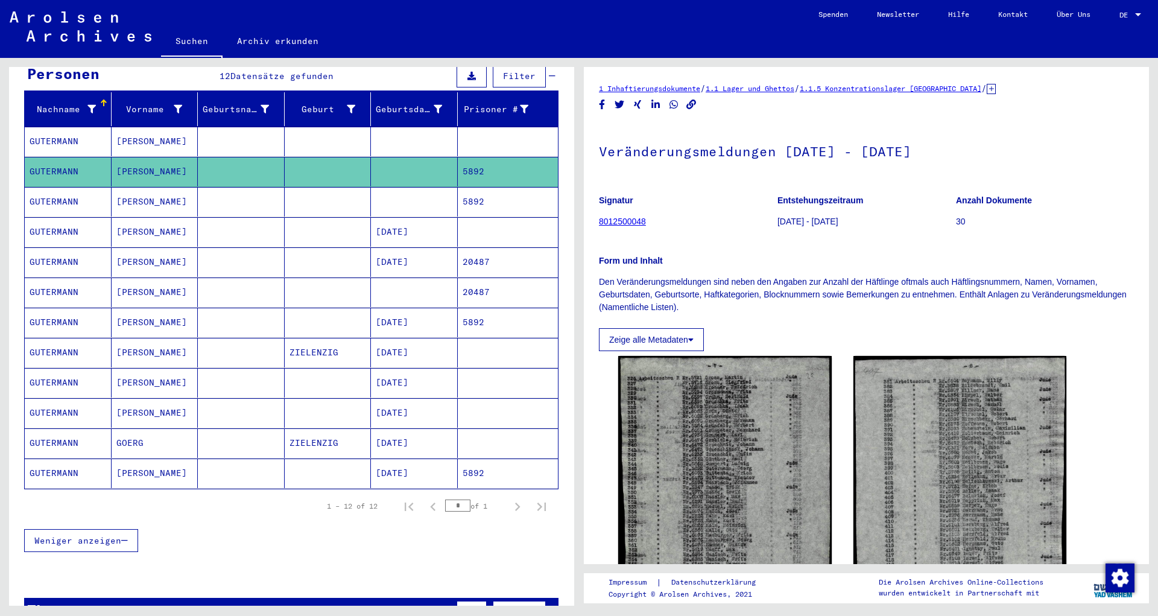
click at [497, 200] on mat-cell "5892" at bounding box center [508, 202] width 101 height 30
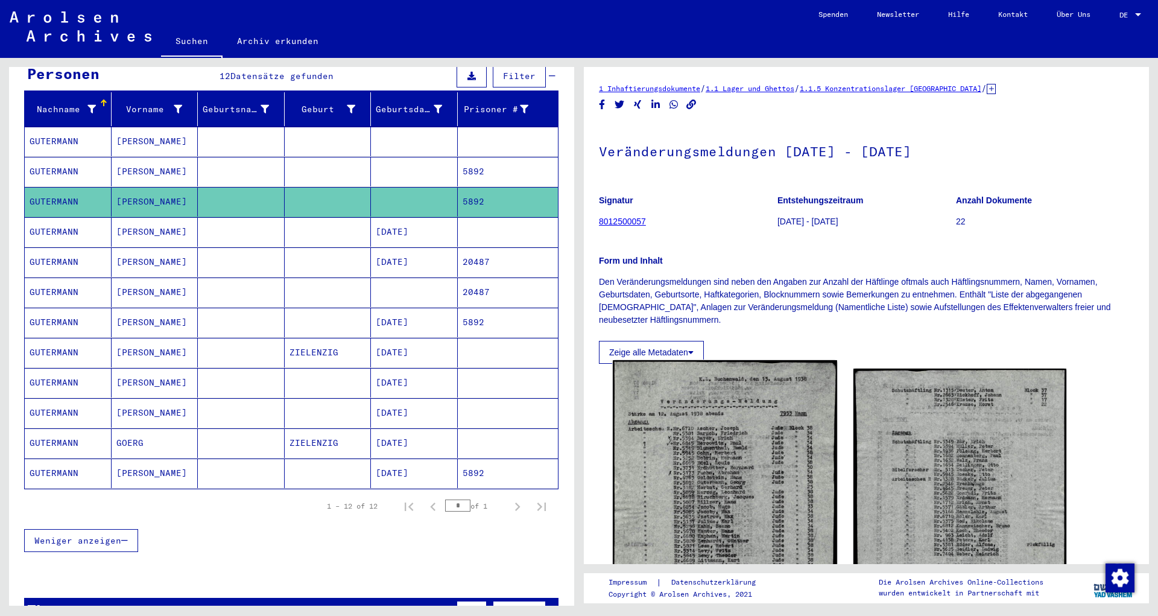
click at [685, 530] on img at bounding box center [725, 531] width 224 height 343
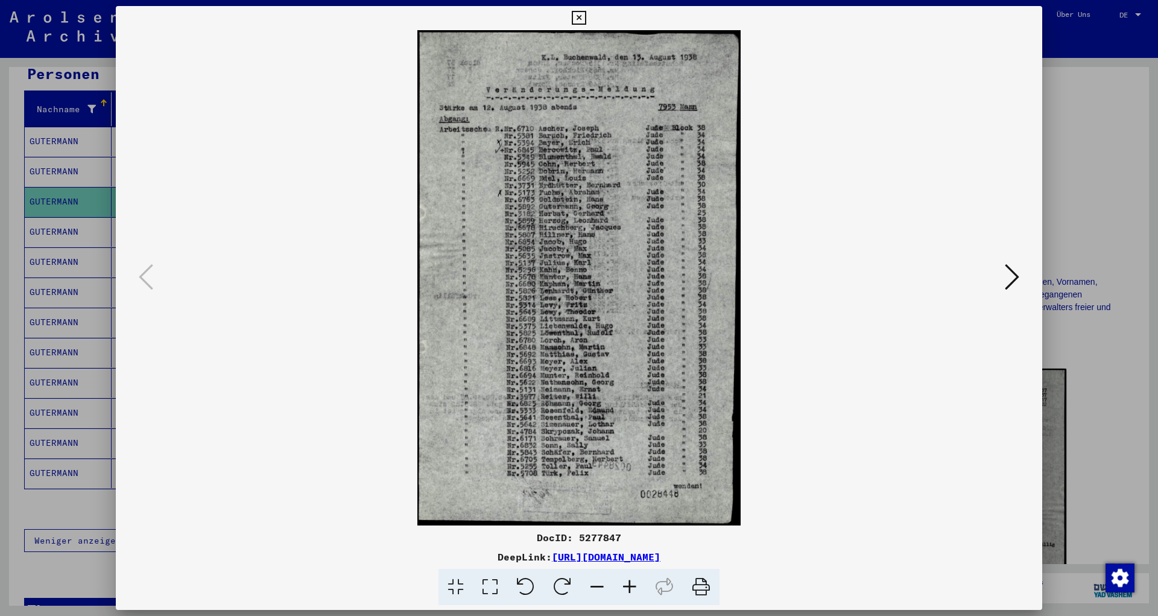
click at [1018, 275] on icon at bounding box center [1012, 276] width 14 height 29
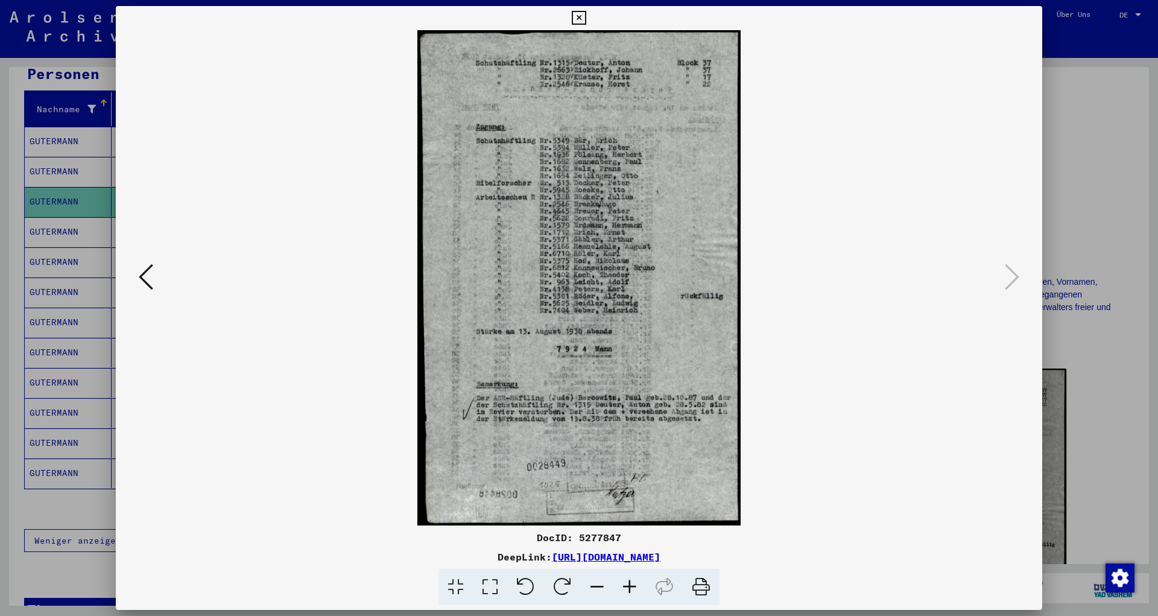
click at [147, 268] on icon at bounding box center [146, 276] width 14 height 29
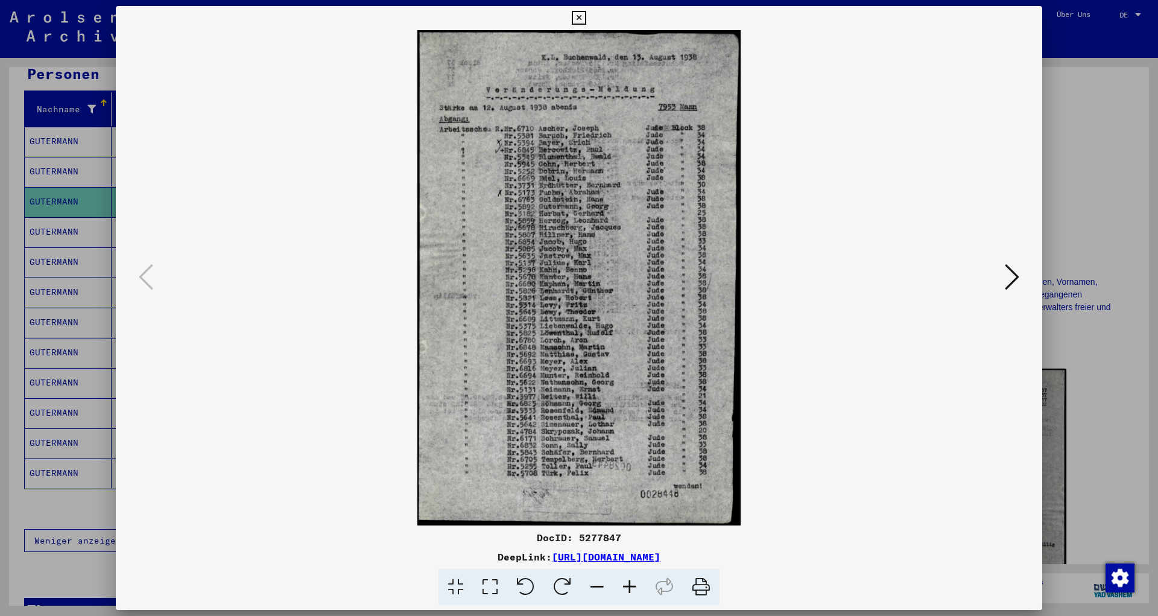
click at [1084, 170] on div at bounding box center [579, 308] width 1158 height 616
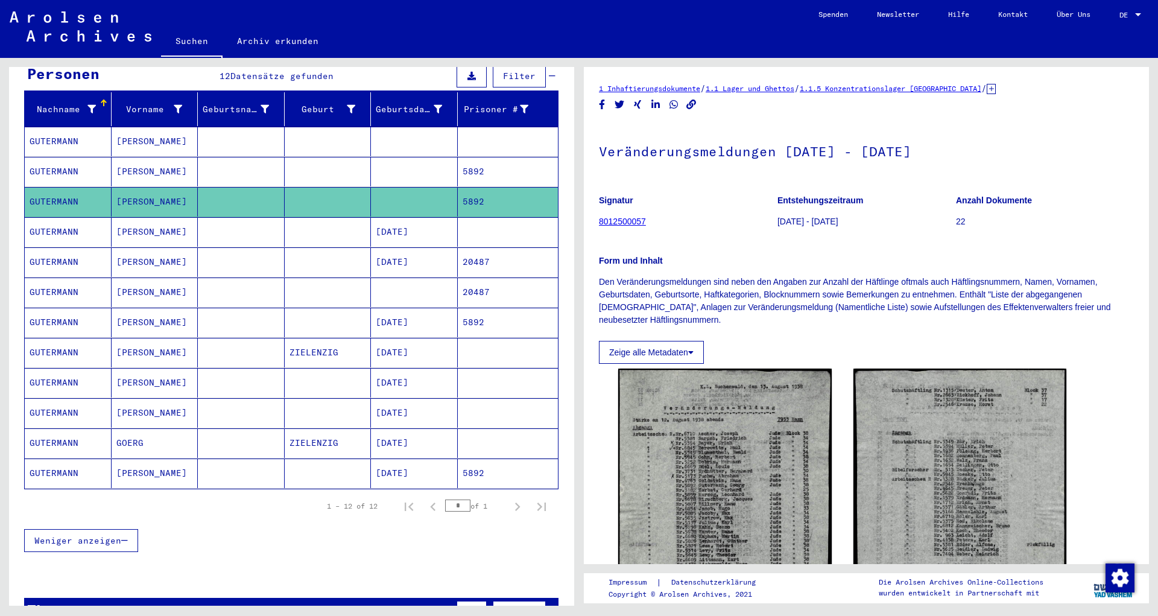
click at [404, 218] on mat-cell "[DATE]" at bounding box center [414, 232] width 87 height 30
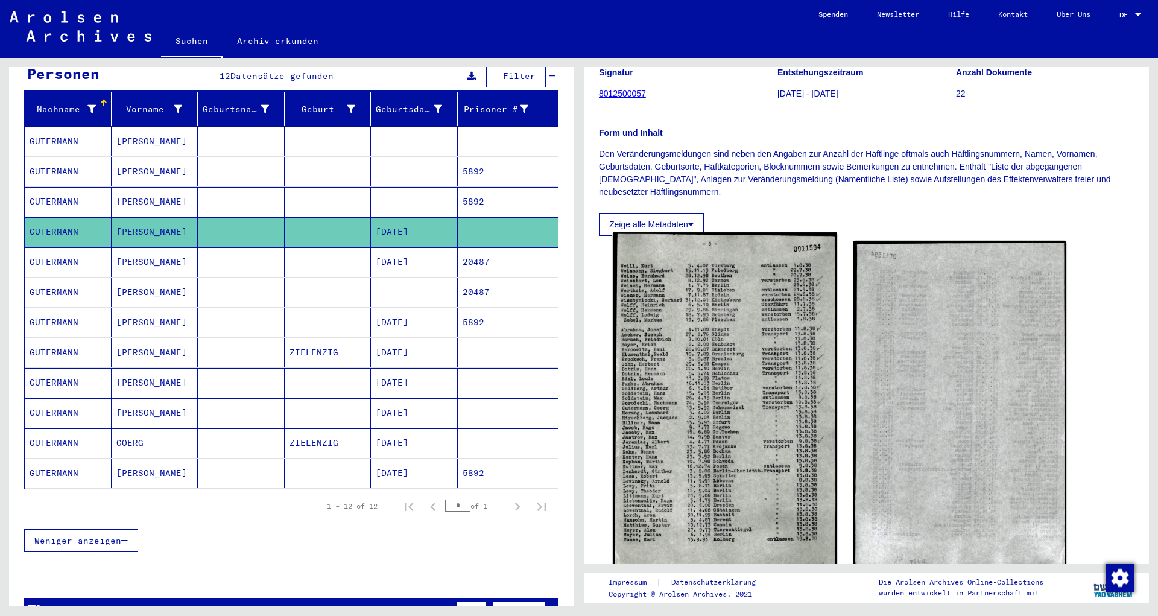
scroll to position [130, 0]
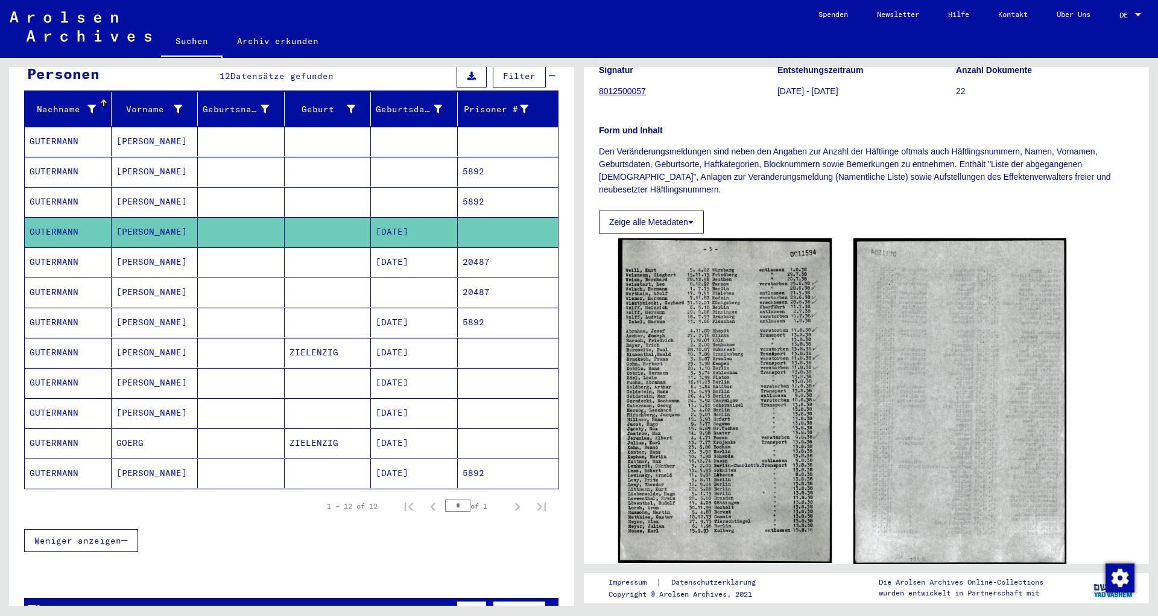
click at [465, 308] on mat-cell "5892" at bounding box center [508, 323] width 101 height 30
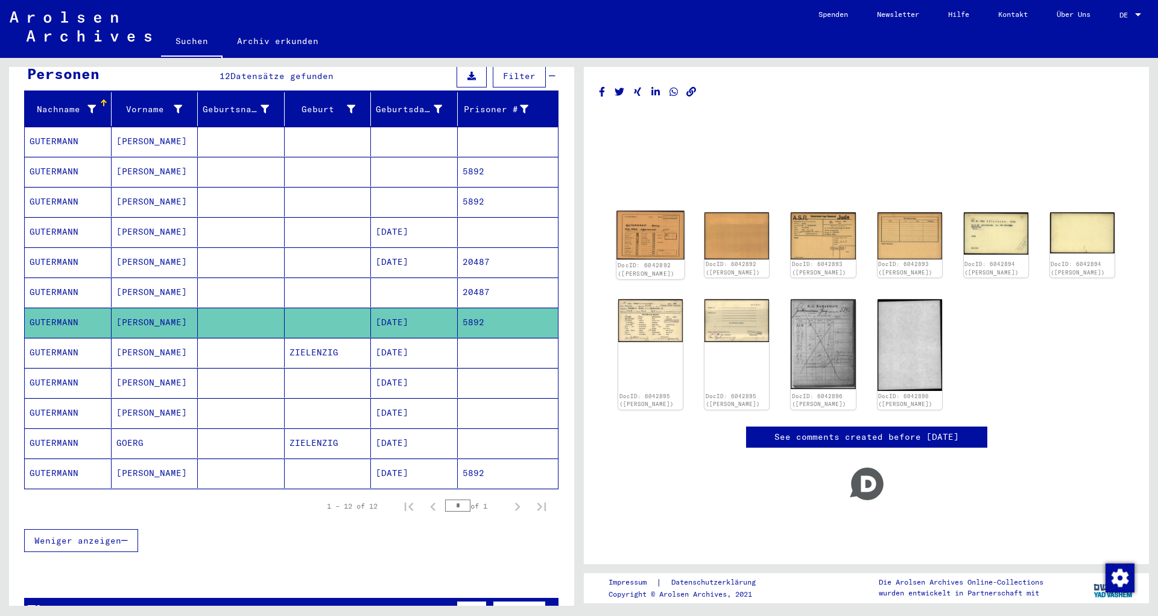
click at [665, 229] on img at bounding box center [651, 235] width 68 height 49
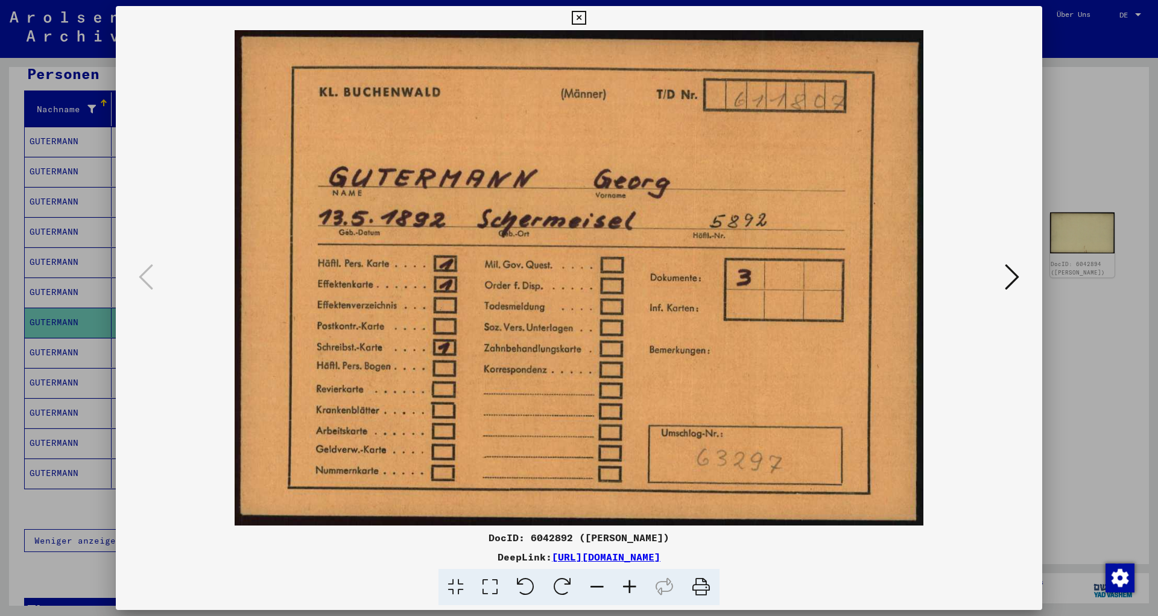
click at [1028, 275] on div at bounding box center [579, 277] width 927 height 495
click at [1014, 275] on icon at bounding box center [1012, 276] width 14 height 29
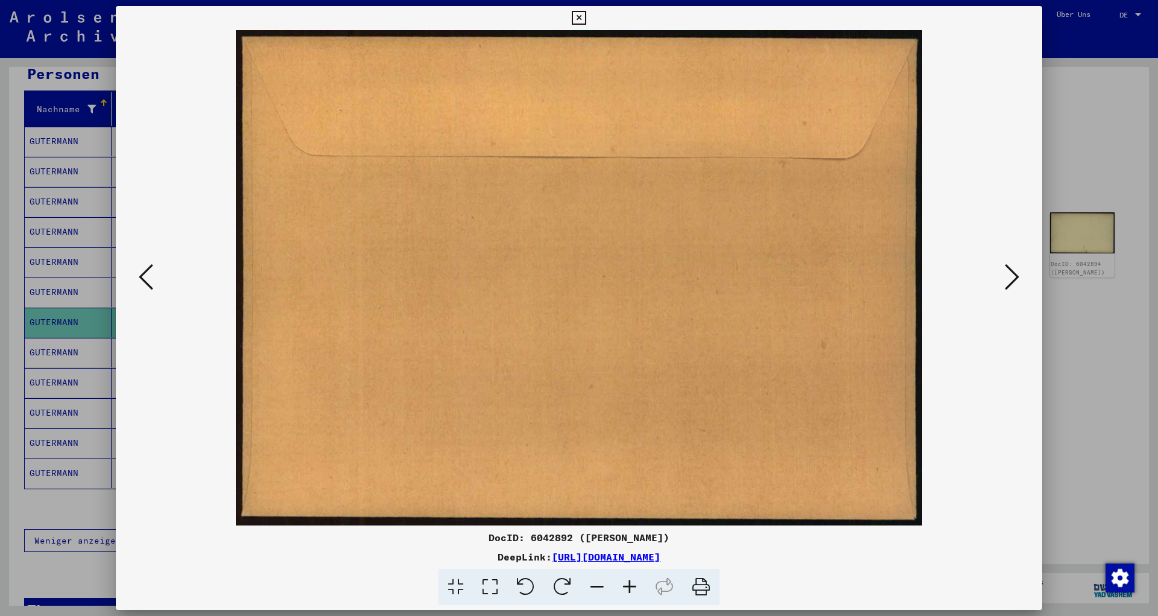
click at [1014, 275] on icon at bounding box center [1012, 276] width 14 height 29
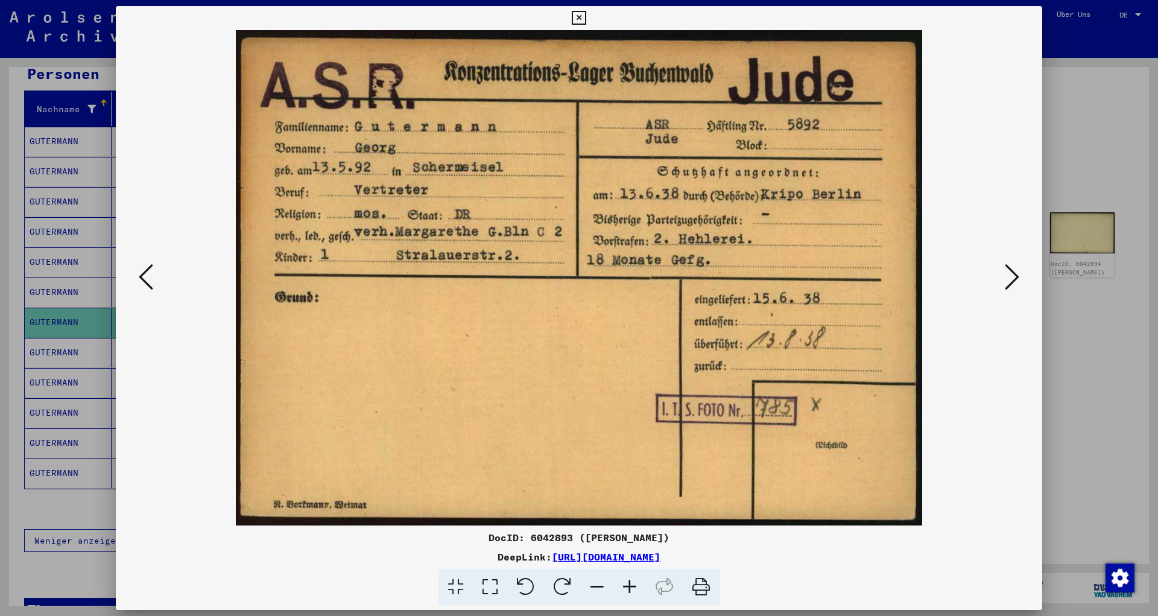
click at [1014, 275] on icon at bounding box center [1012, 276] width 14 height 29
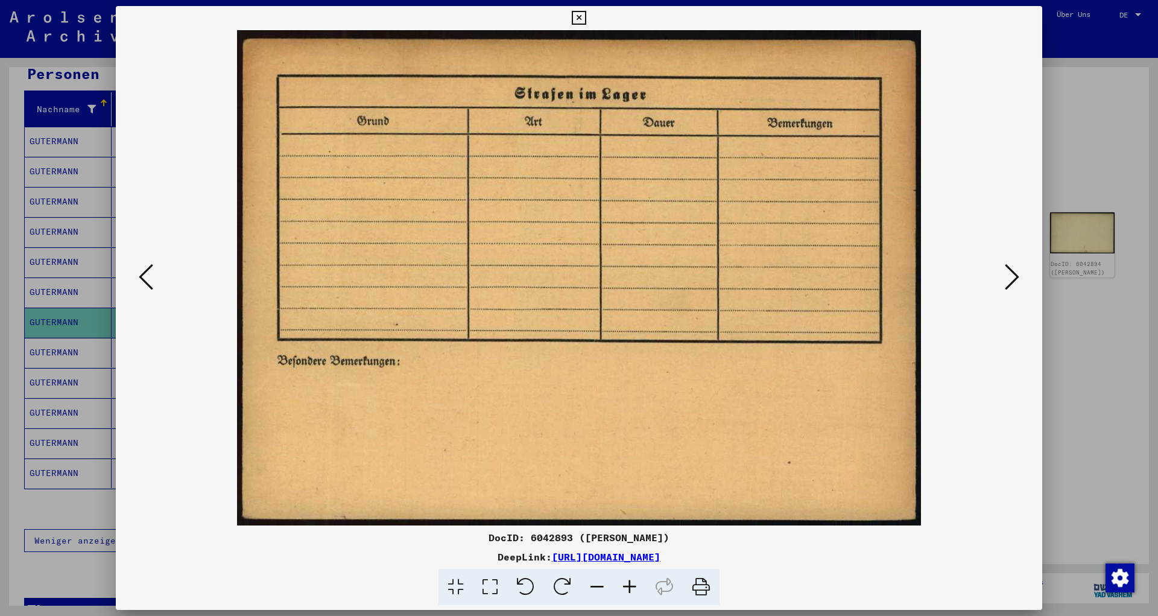
click at [1014, 275] on icon at bounding box center [1012, 276] width 14 height 29
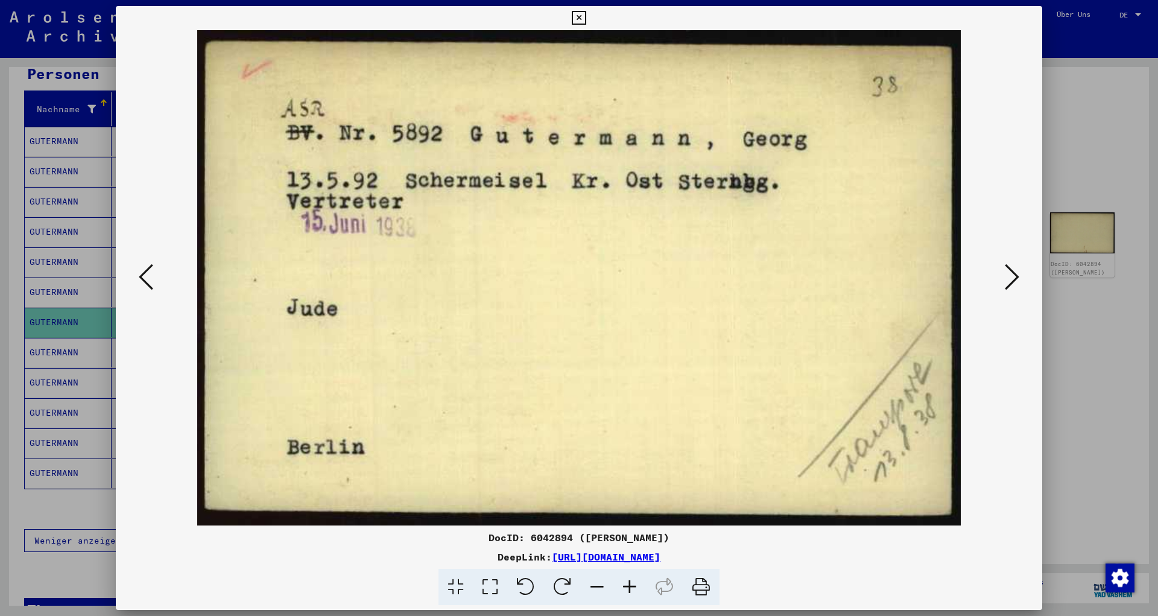
click at [1014, 275] on icon at bounding box center [1012, 276] width 14 height 29
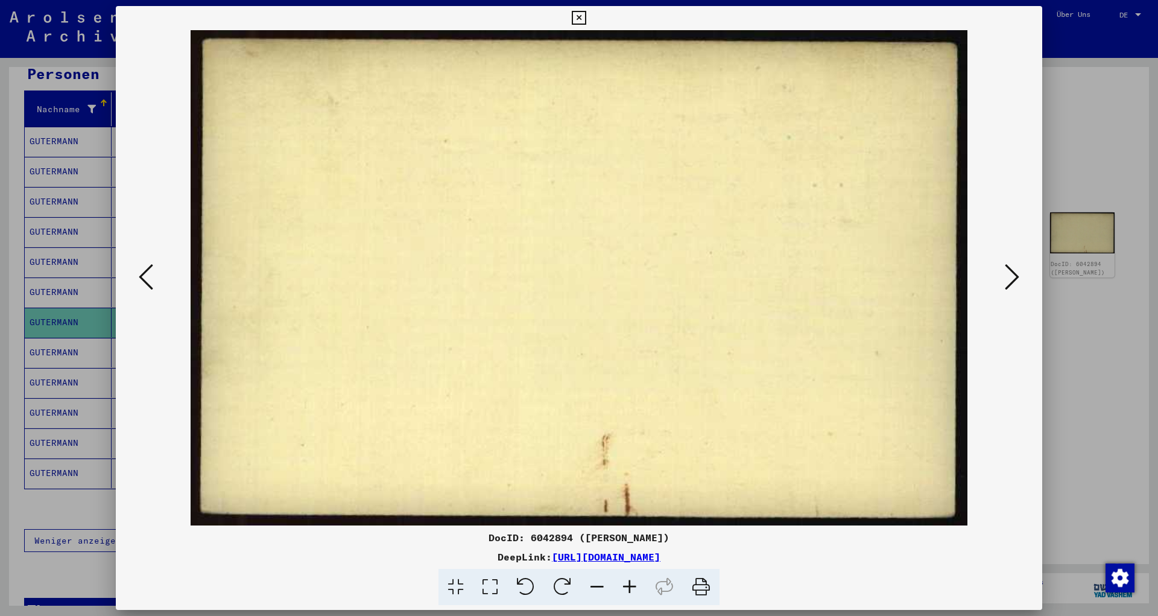
click at [1014, 275] on icon at bounding box center [1012, 276] width 14 height 29
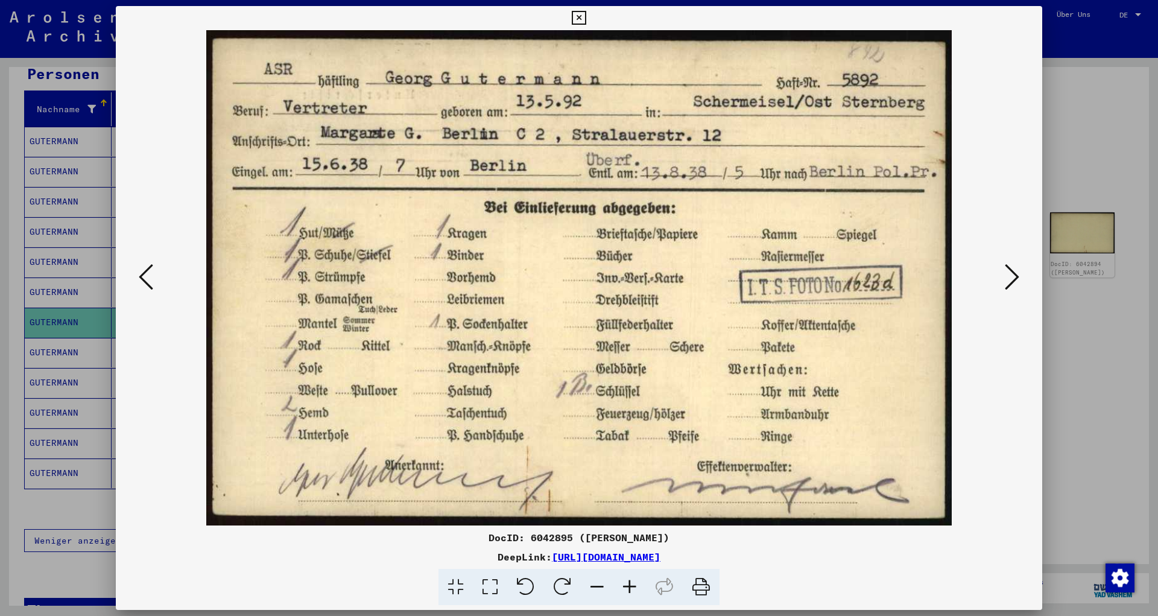
click at [1014, 275] on icon at bounding box center [1012, 276] width 14 height 29
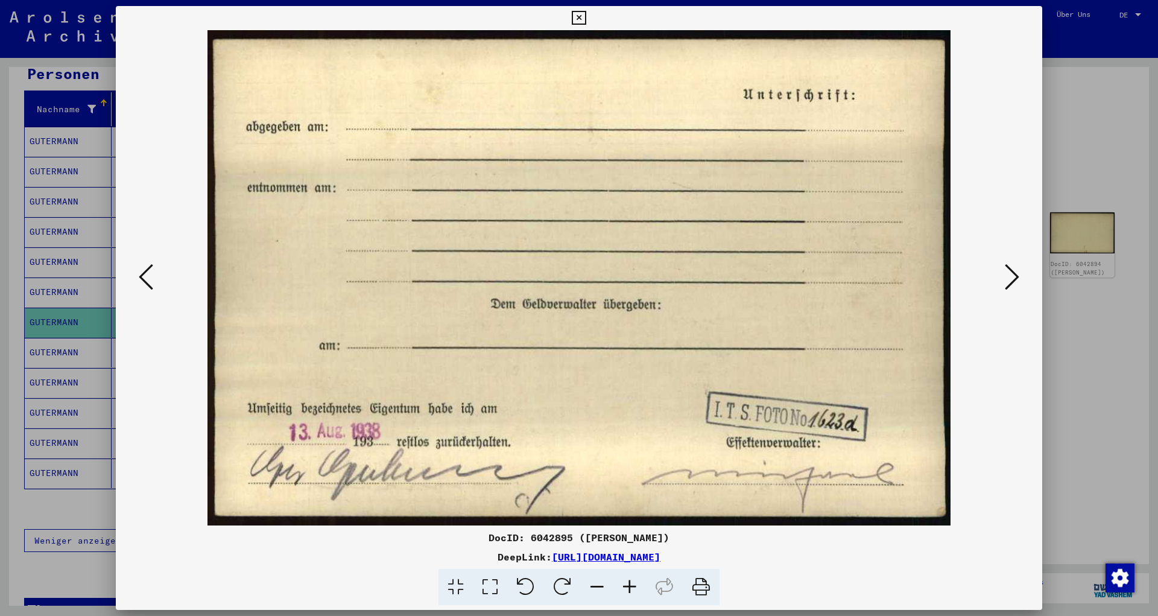
click at [1014, 275] on icon at bounding box center [1012, 276] width 14 height 29
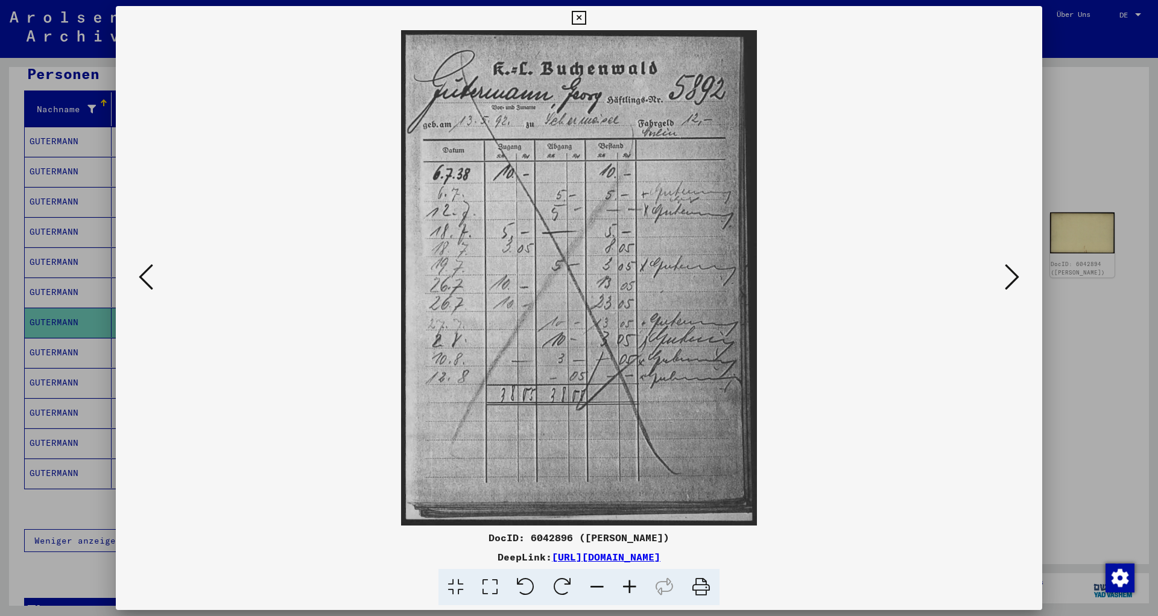
click at [1014, 275] on icon at bounding box center [1012, 276] width 14 height 29
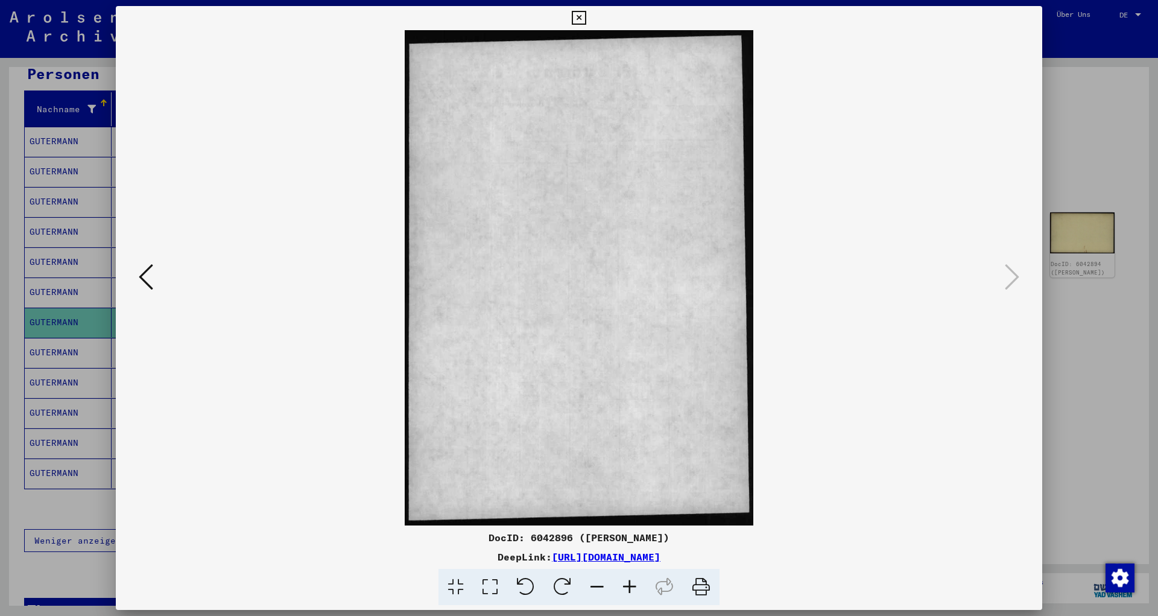
click at [1119, 196] on div at bounding box center [579, 308] width 1158 height 616
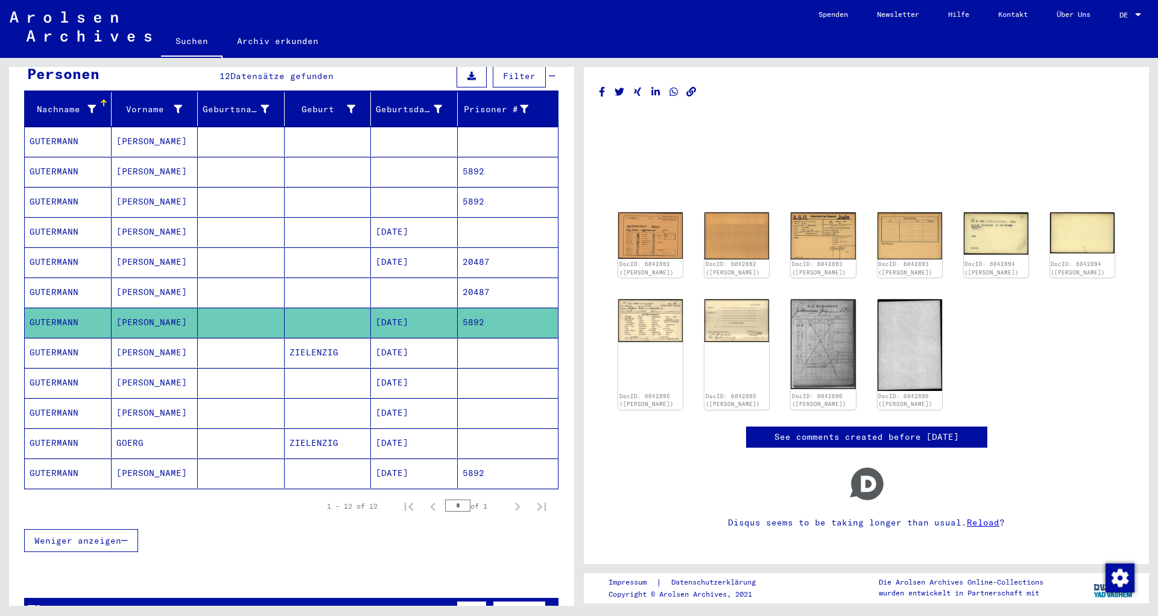
click at [404, 399] on mat-cell "[DATE]" at bounding box center [414, 413] width 87 height 30
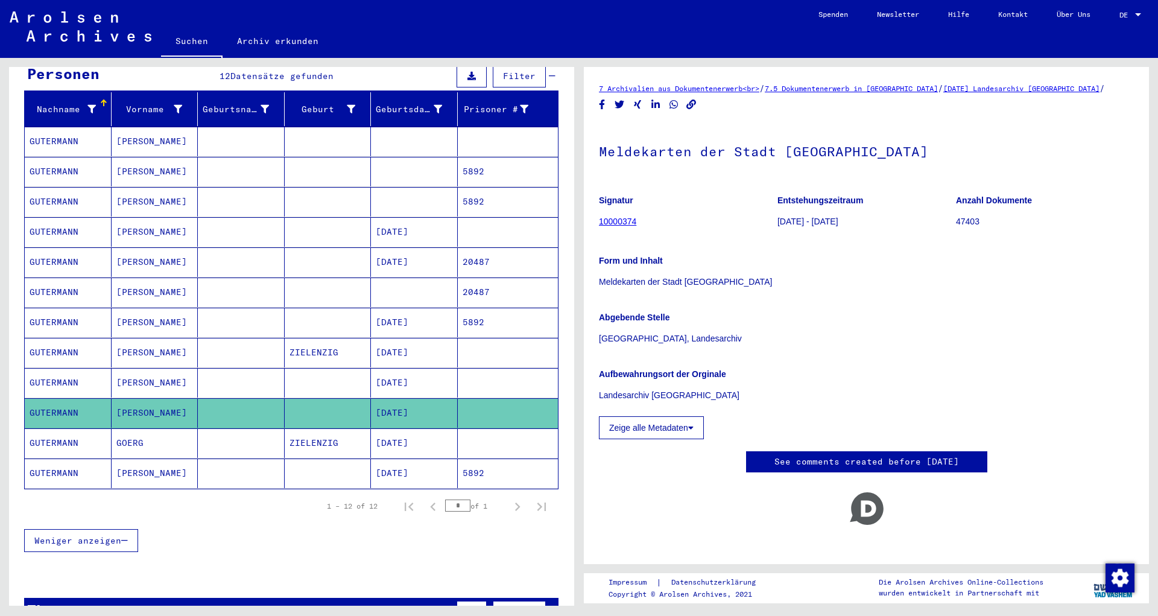
click at [393, 433] on mat-cell "[DATE]" at bounding box center [414, 443] width 87 height 30
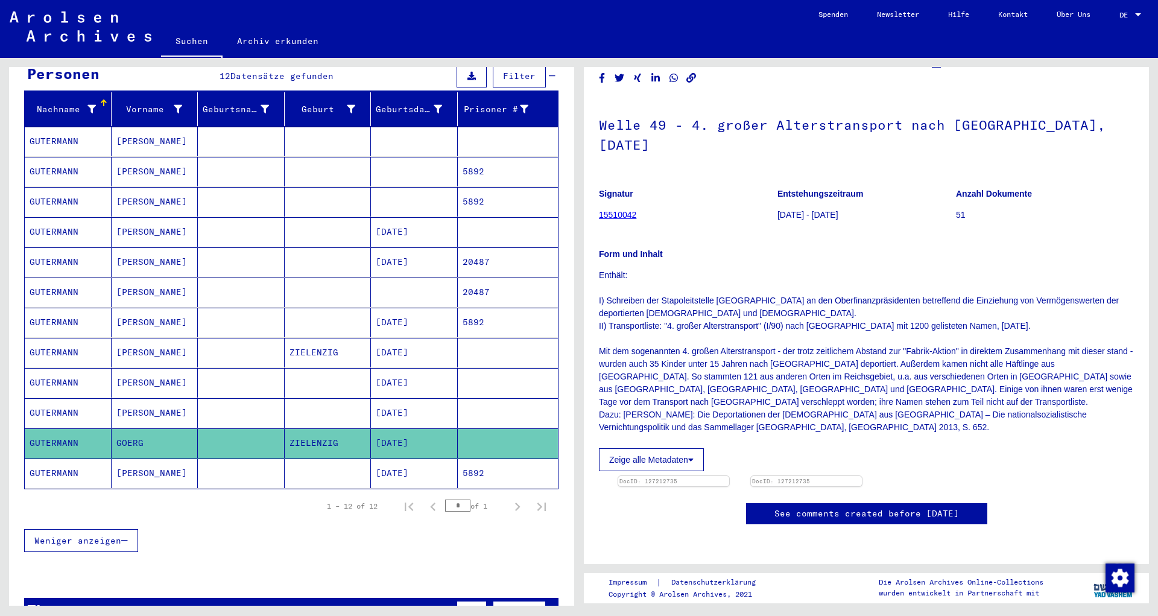
scroll to position [130, 0]
click at [431, 459] on mat-cell "[DATE]" at bounding box center [414, 474] width 87 height 30
